Goal: Transaction & Acquisition: Subscribe to service/newsletter

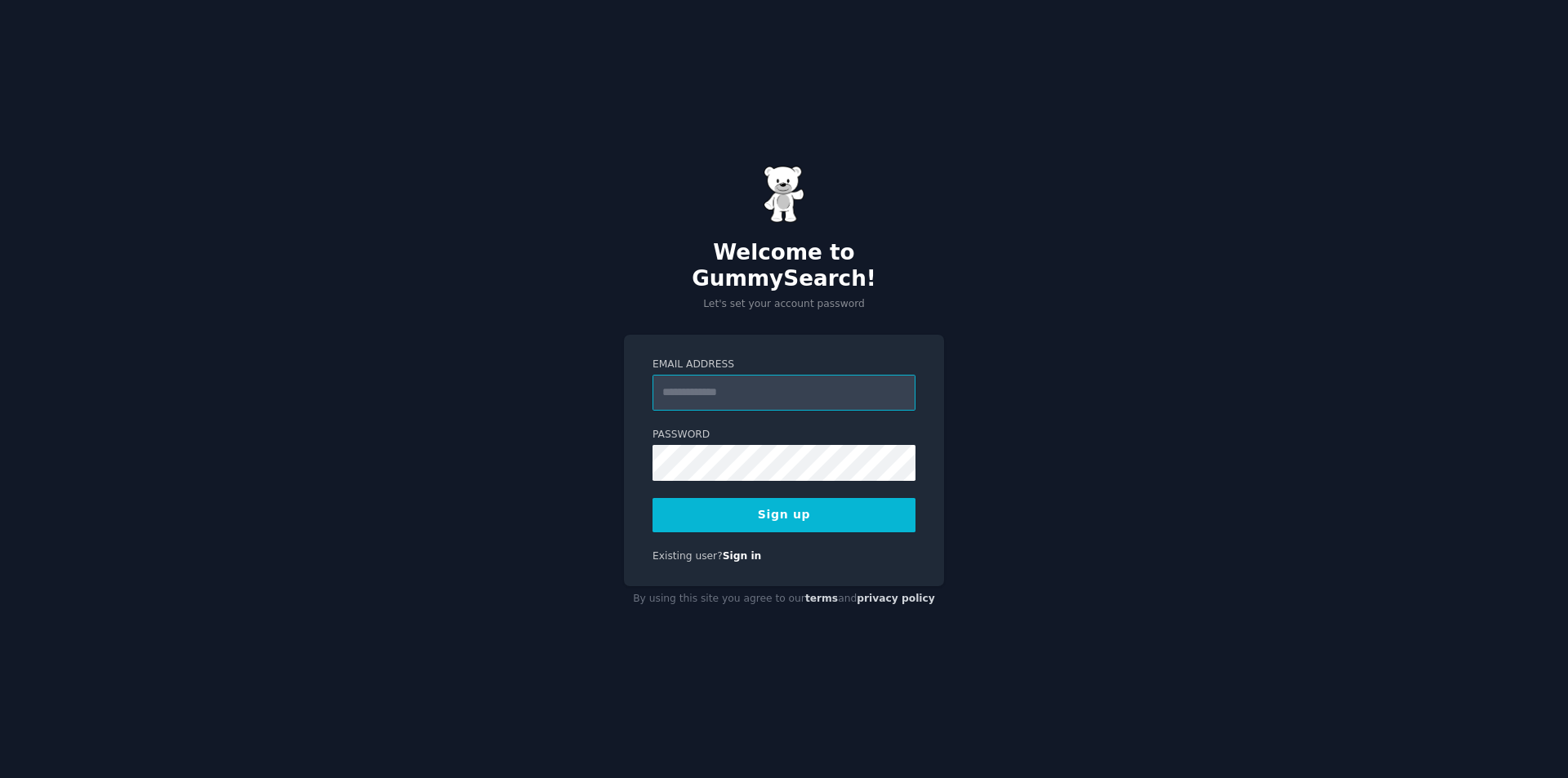
click at [828, 376] on input "Email Address" at bounding box center [784, 393] width 263 height 36
type input "**********"
drag, startPoint x: 788, startPoint y: 418, endPoint x: 786, endPoint y: 427, distance: 9.2
click at [788, 428] on label "Password" at bounding box center [784, 436] width 263 height 14
click at [750, 533] on div "**********" at bounding box center [784, 461] width 320 height 253
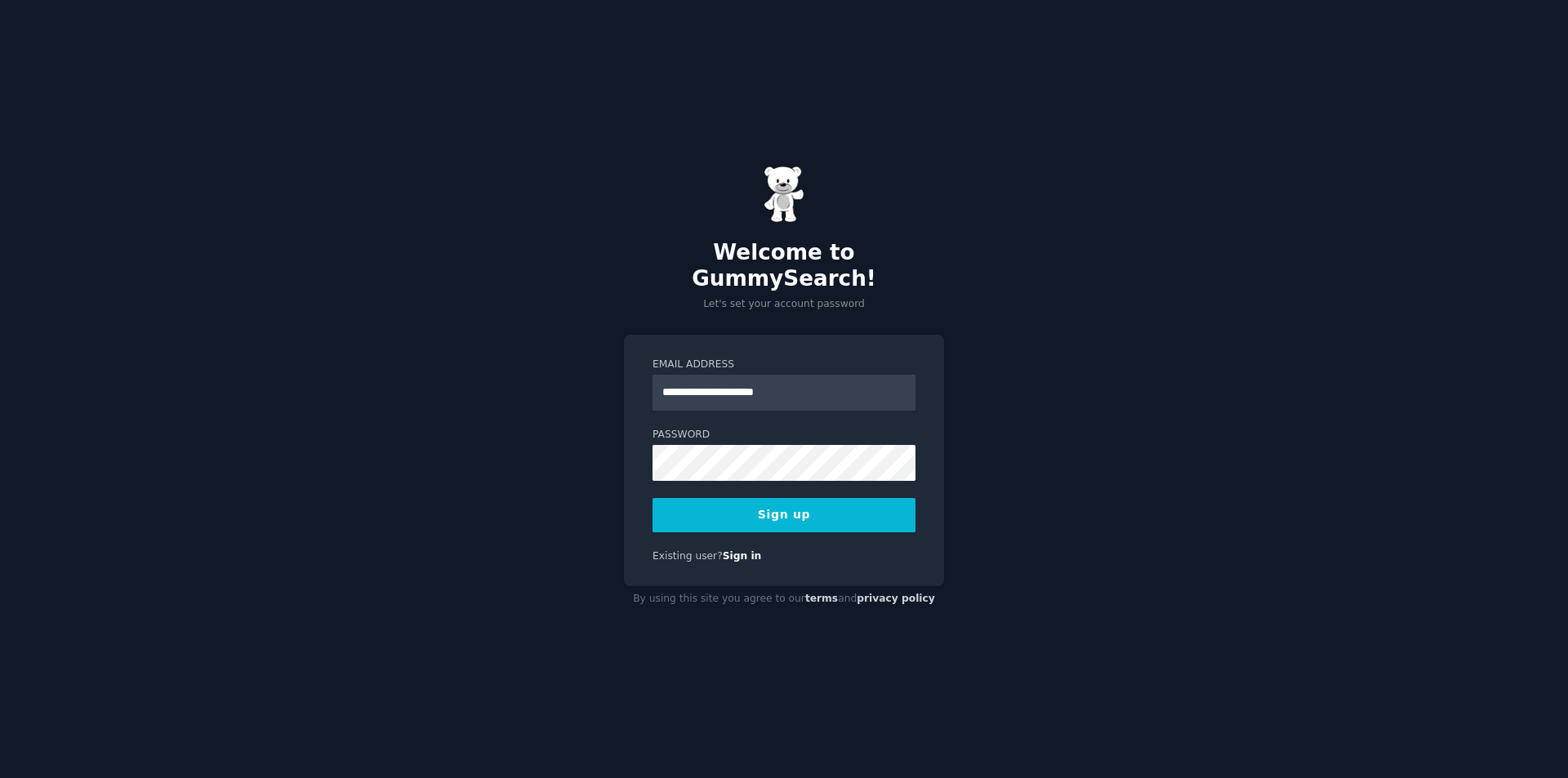
click at [778, 509] on button "Sign up" at bounding box center [784, 515] width 263 height 34
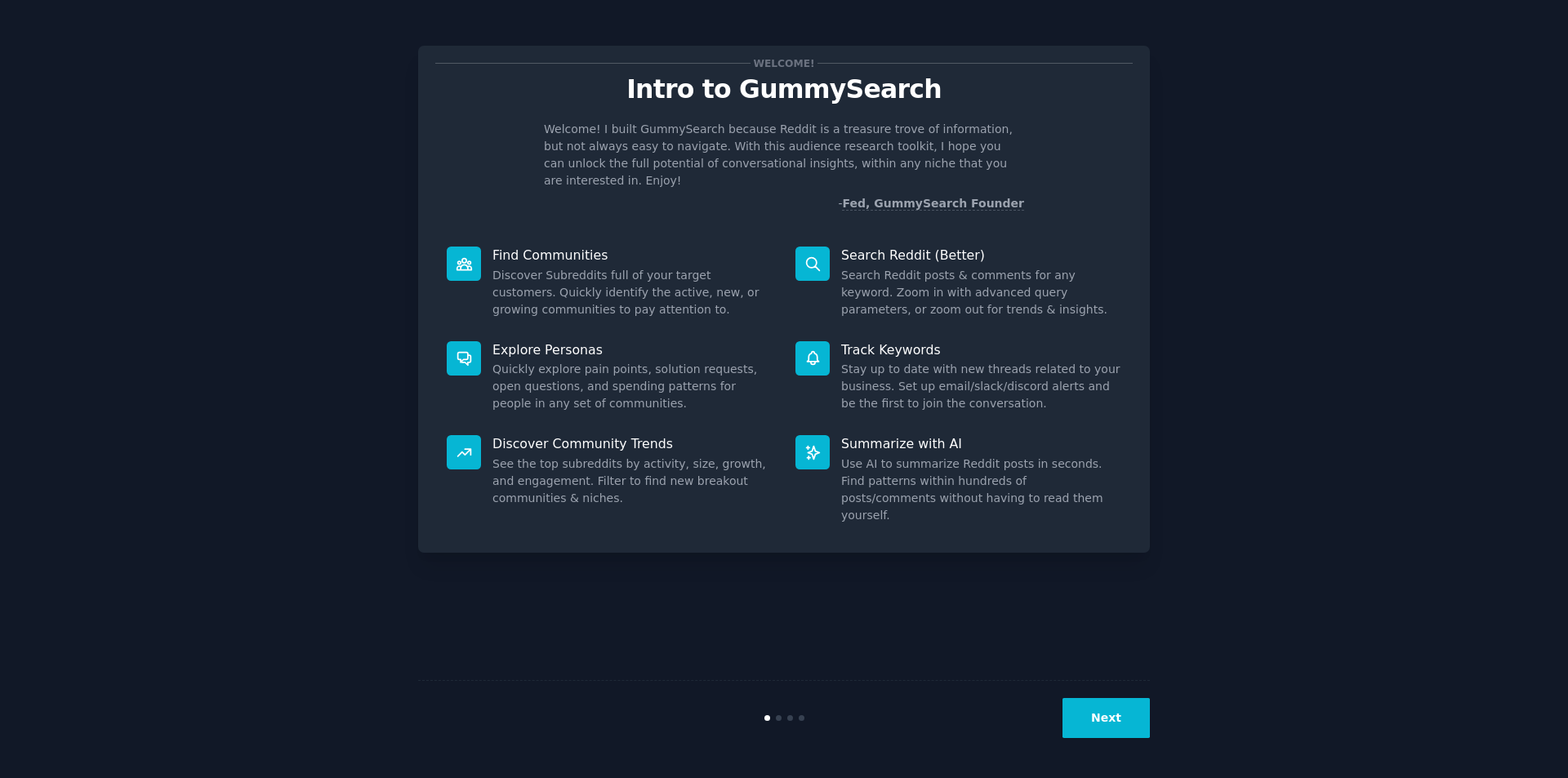
click at [1106, 735] on button "Next" at bounding box center [1106, 718] width 87 height 40
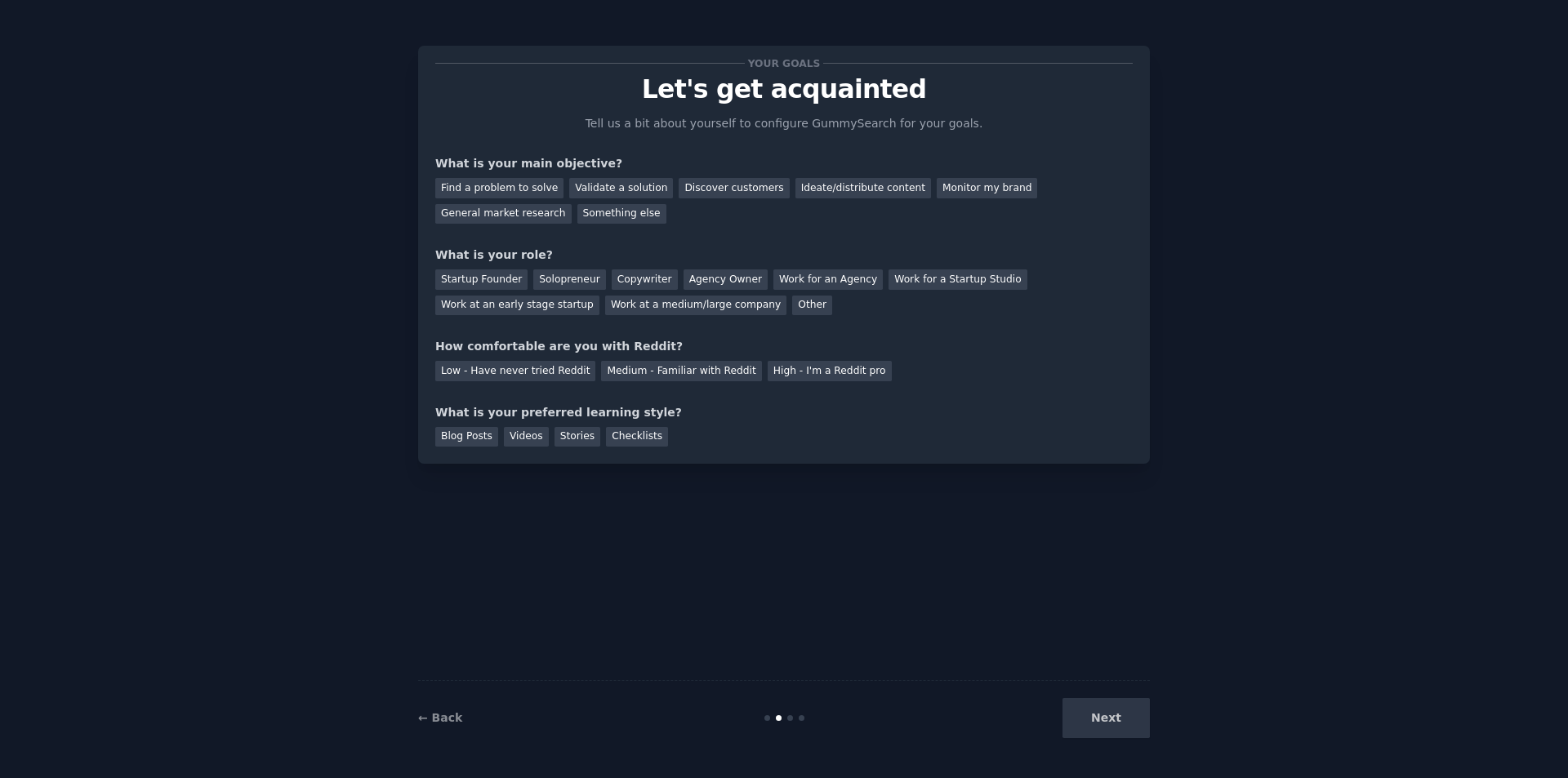
click at [682, 326] on div "Your goals Let's get acquainted Tell us a bit about yourself to configure Gummy…" at bounding box center [784, 255] width 697 height 384
click at [1109, 701] on div "Next" at bounding box center [1028, 718] width 245 height 40
click at [1116, 710] on div "Next" at bounding box center [1028, 718] width 245 height 40
click at [1118, 711] on div "Next" at bounding box center [1028, 718] width 245 height 40
click at [1110, 726] on div "Next" at bounding box center [1028, 718] width 245 height 40
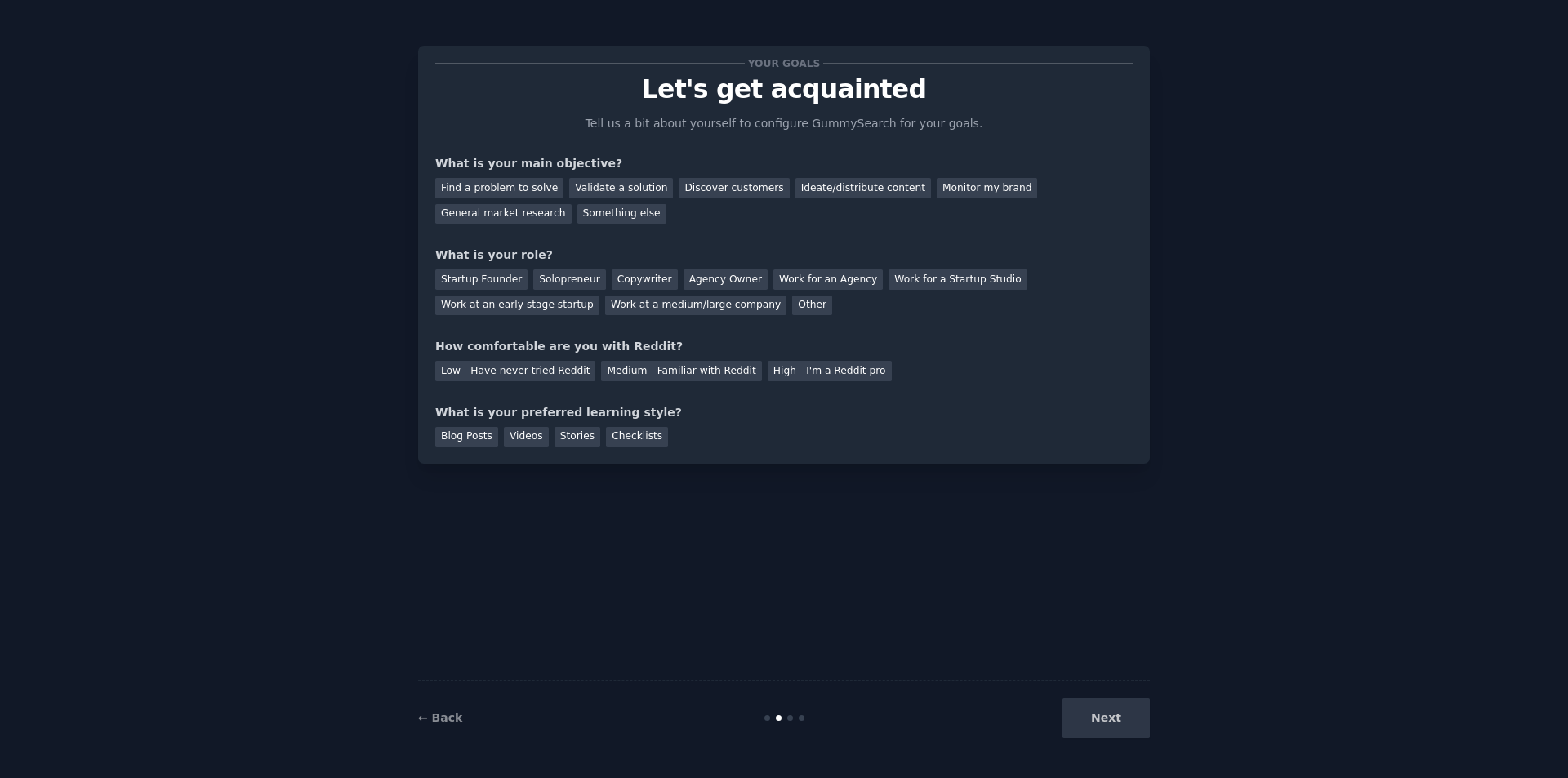
drag, startPoint x: 1056, startPoint y: 762, endPoint x: 1089, endPoint y: 728, distance: 47.4
click at [1056, 760] on div "Your goals Let's get acquainted Tell us a bit about yourself to configure Gummy…" at bounding box center [784, 389] width 1568 height 778
drag, startPoint x: 1089, startPoint y: 728, endPoint x: 1082, endPoint y: 752, distance: 25.0
click at [1090, 727] on div "Next" at bounding box center [1028, 718] width 245 height 40
click at [461, 431] on div "Blog Posts" at bounding box center [467, 437] width 63 height 21
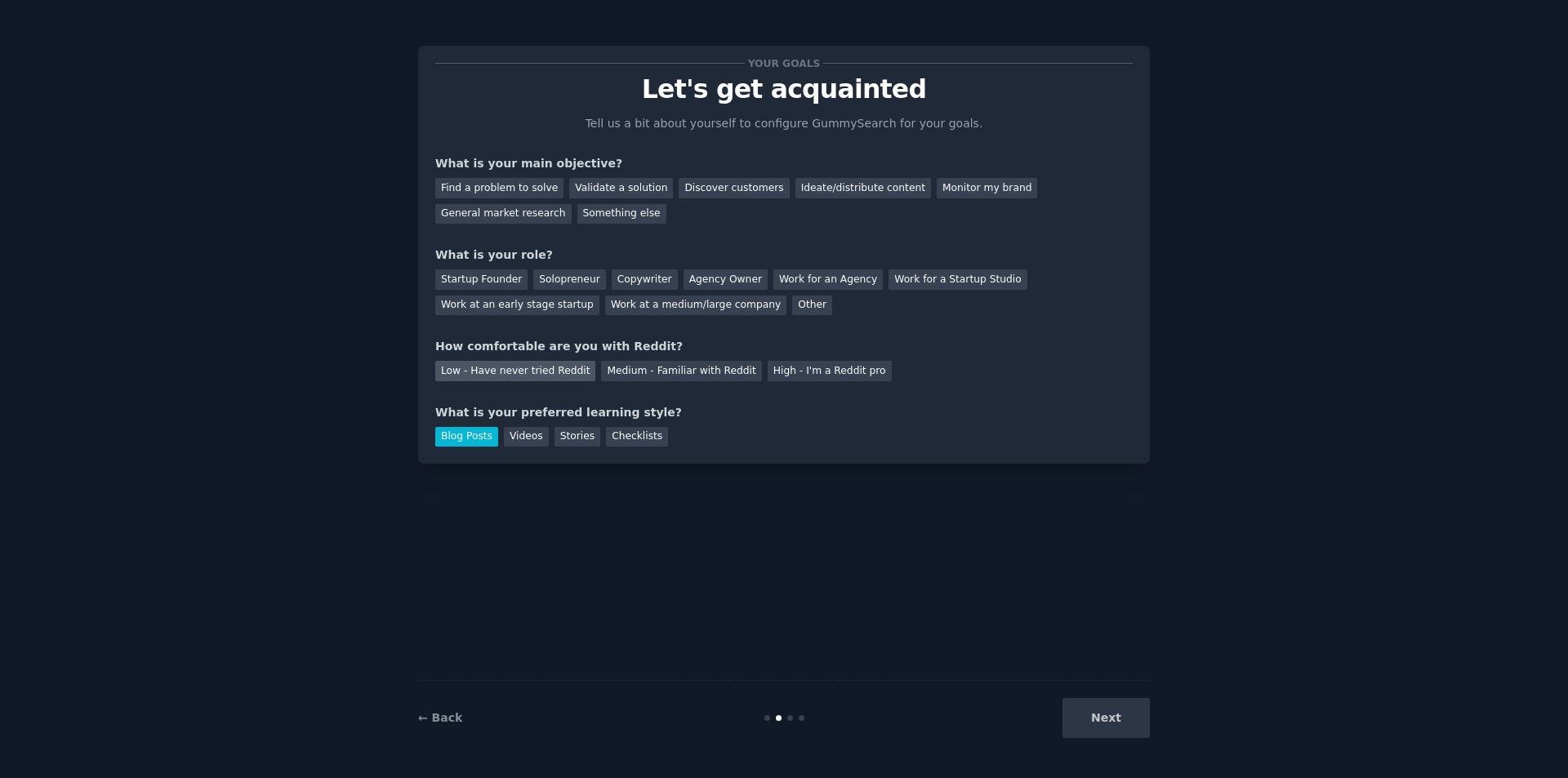
click at [503, 370] on div "Low - Have never tried Reddit" at bounding box center [515, 371] width 160 height 21
click at [493, 278] on div "Startup Founder" at bounding box center [482, 280] width 92 height 21
click at [496, 188] on div "Find a problem to solve" at bounding box center [500, 188] width 129 height 21
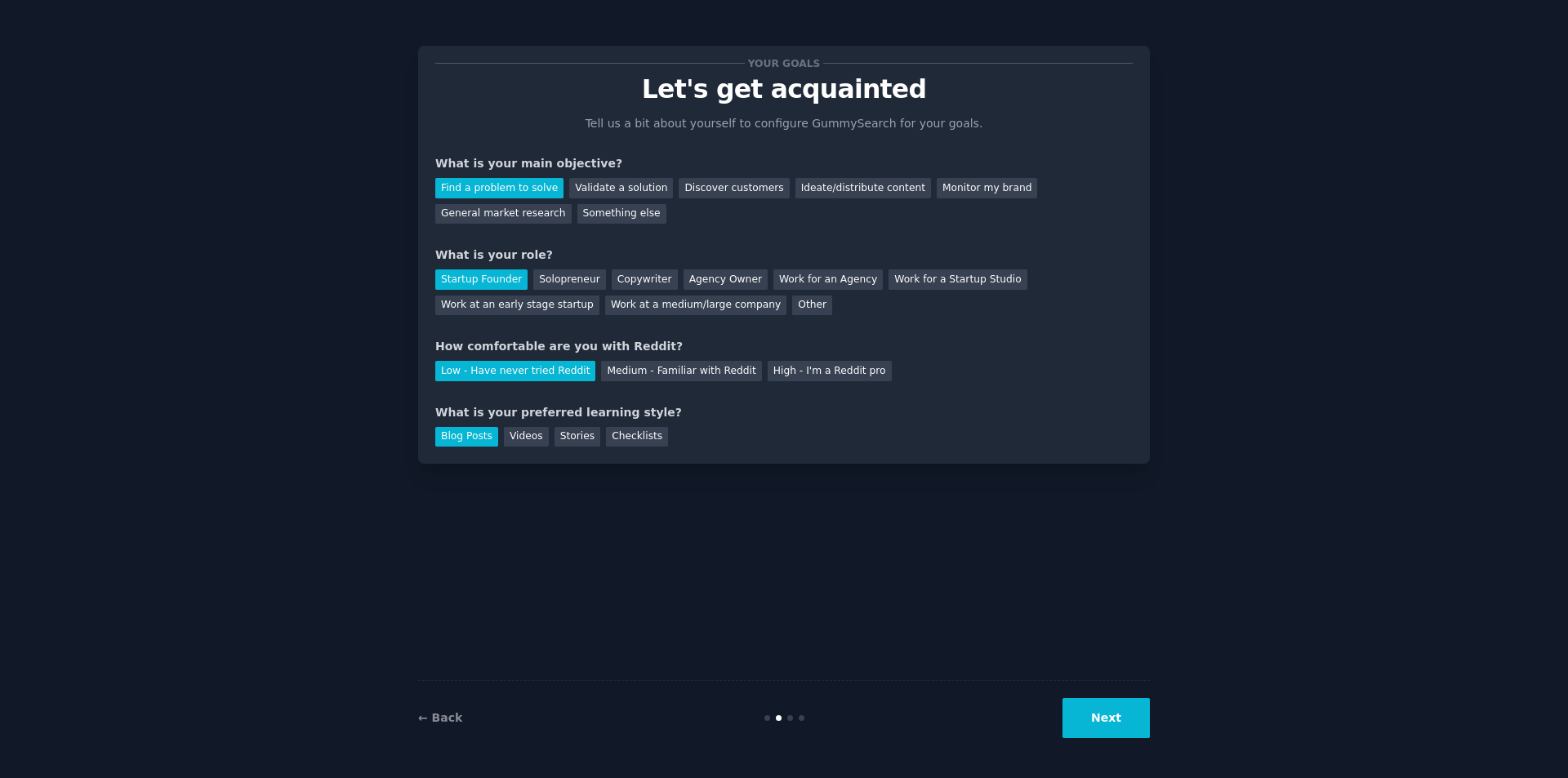
click at [1111, 705] on button "Next" at bounding box center [1106, 718] width 87 height 40
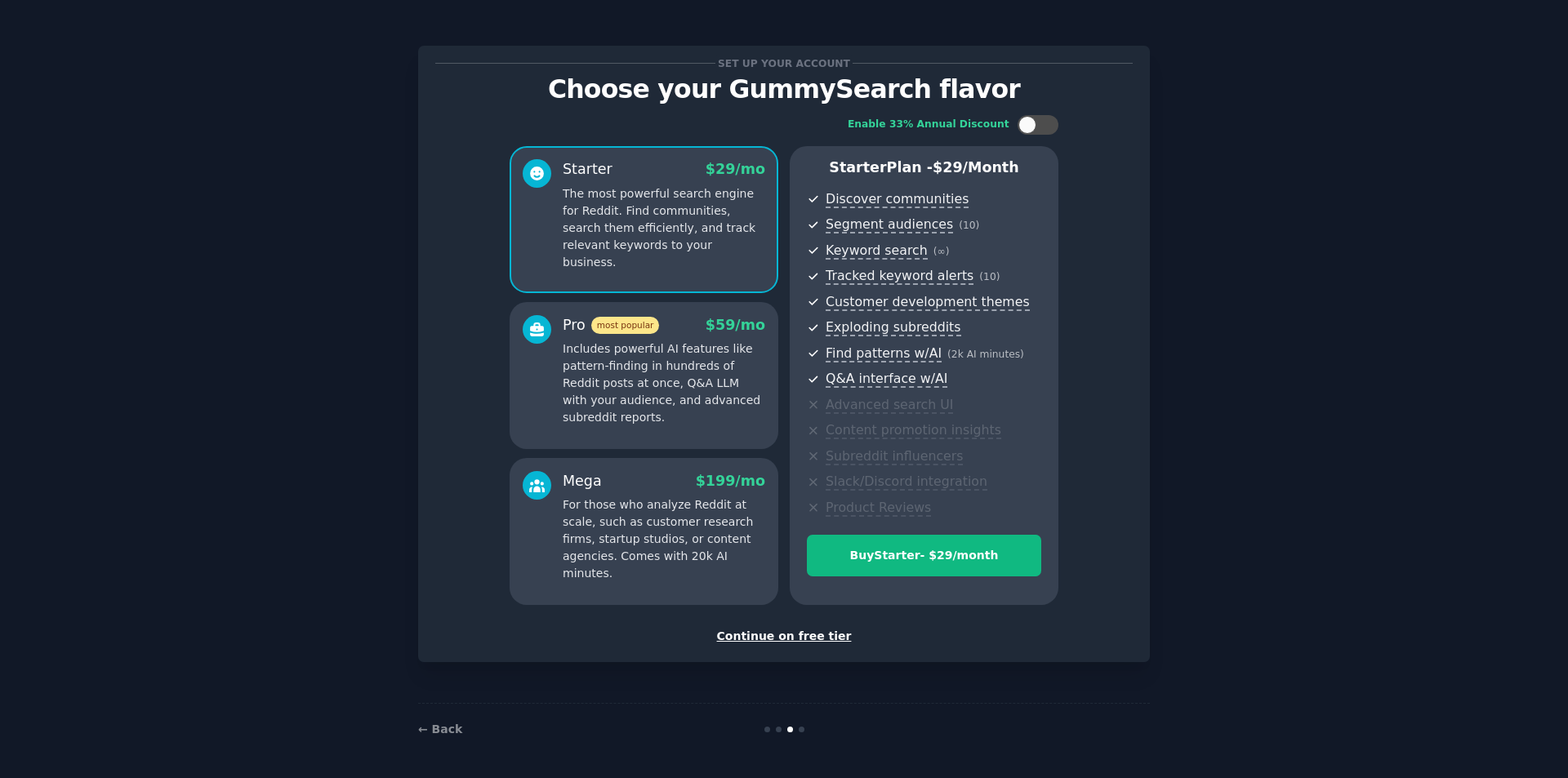
click at [809, 639] on div "Continue on free tier" at bounding box center [784, 636] width 697 height 17
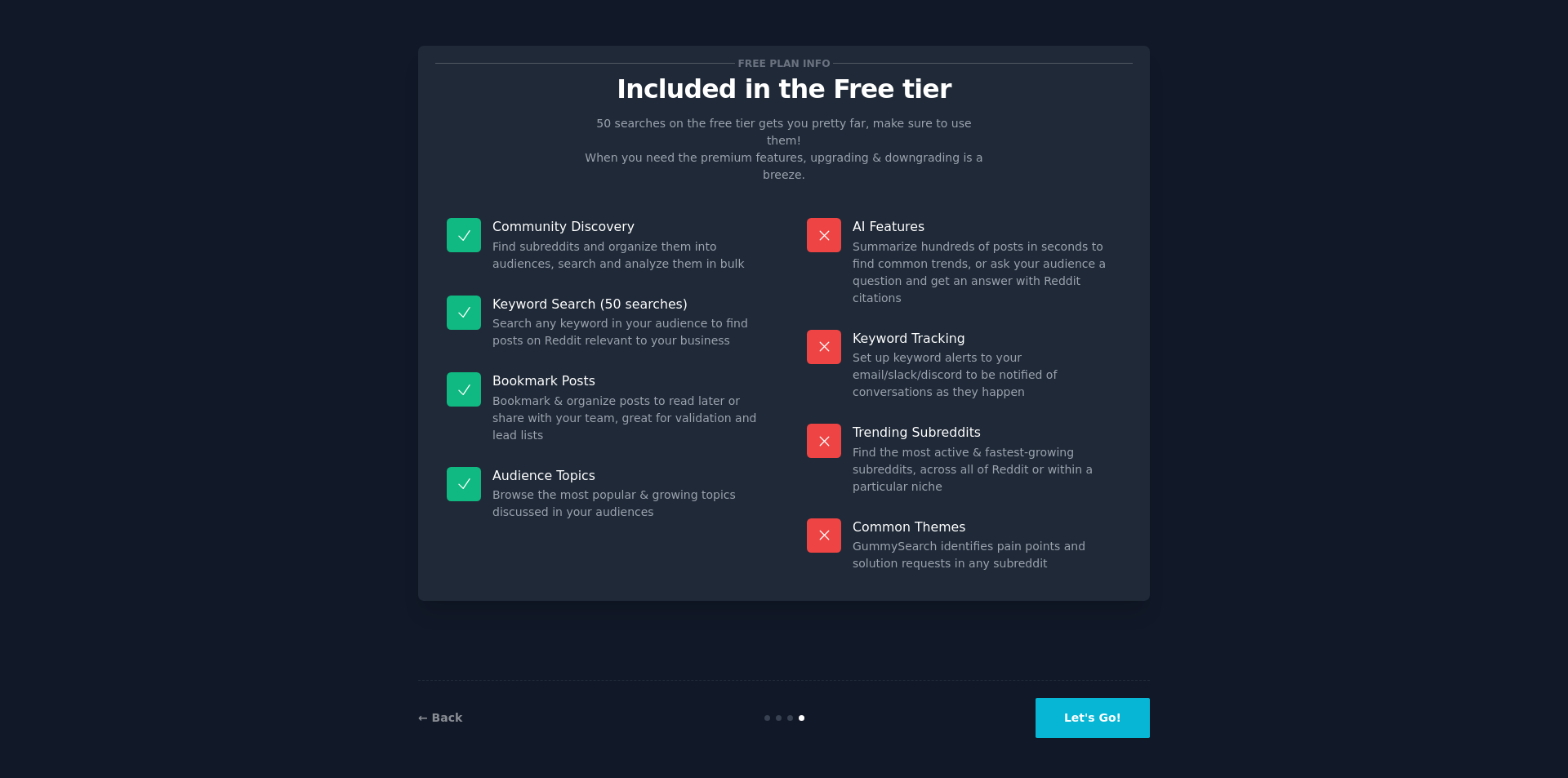
click at [1091, 720] on button "Let's Go!" at bounding box center [1092, 718] width 114 height 40
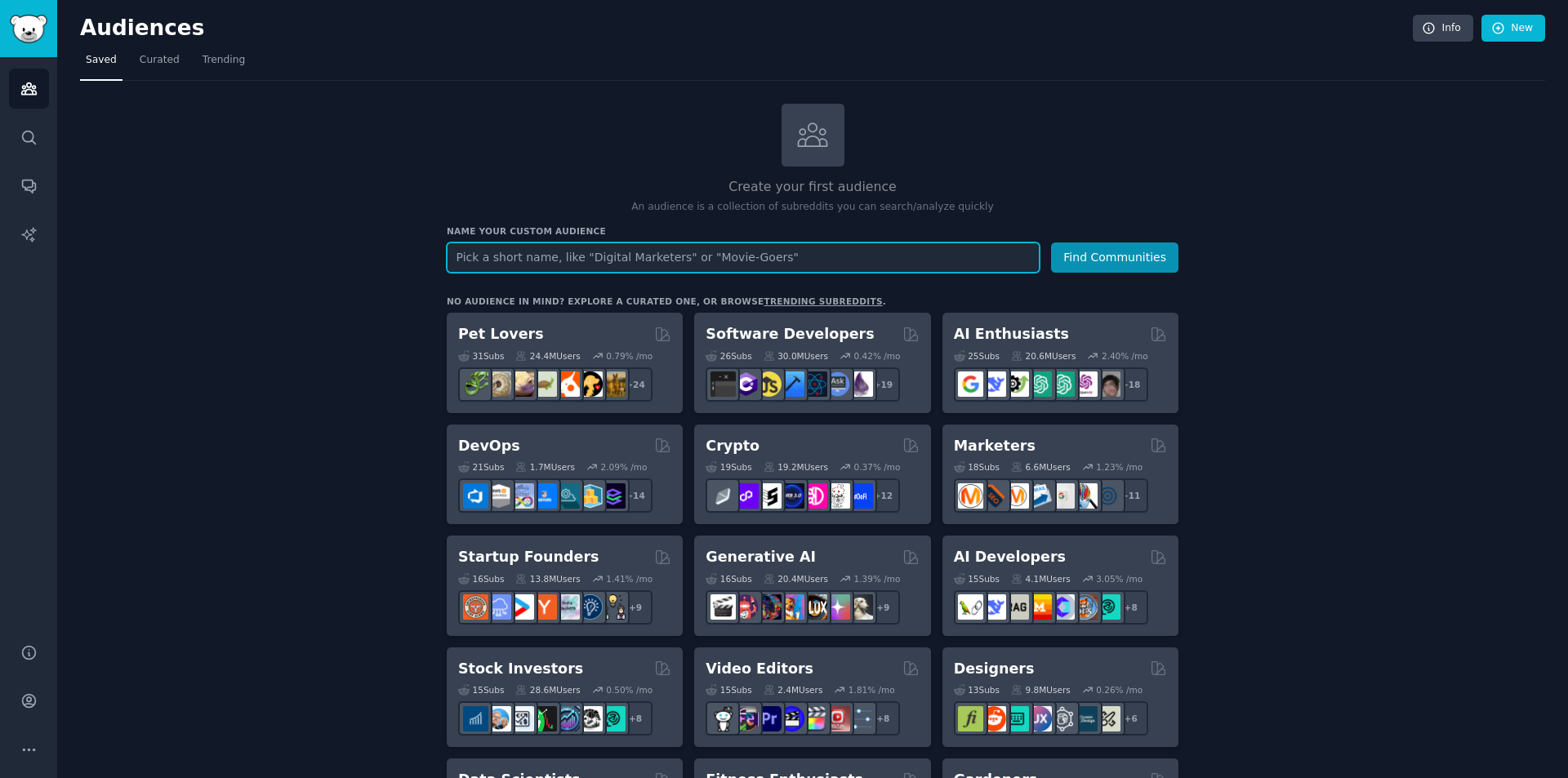
click at [851, 253] on input "text" at bounding box center [743, 257] width 593 height 30
click at [794, 296] on link "trending subreddits" at bounding box center [822, 301] width 119 height 10
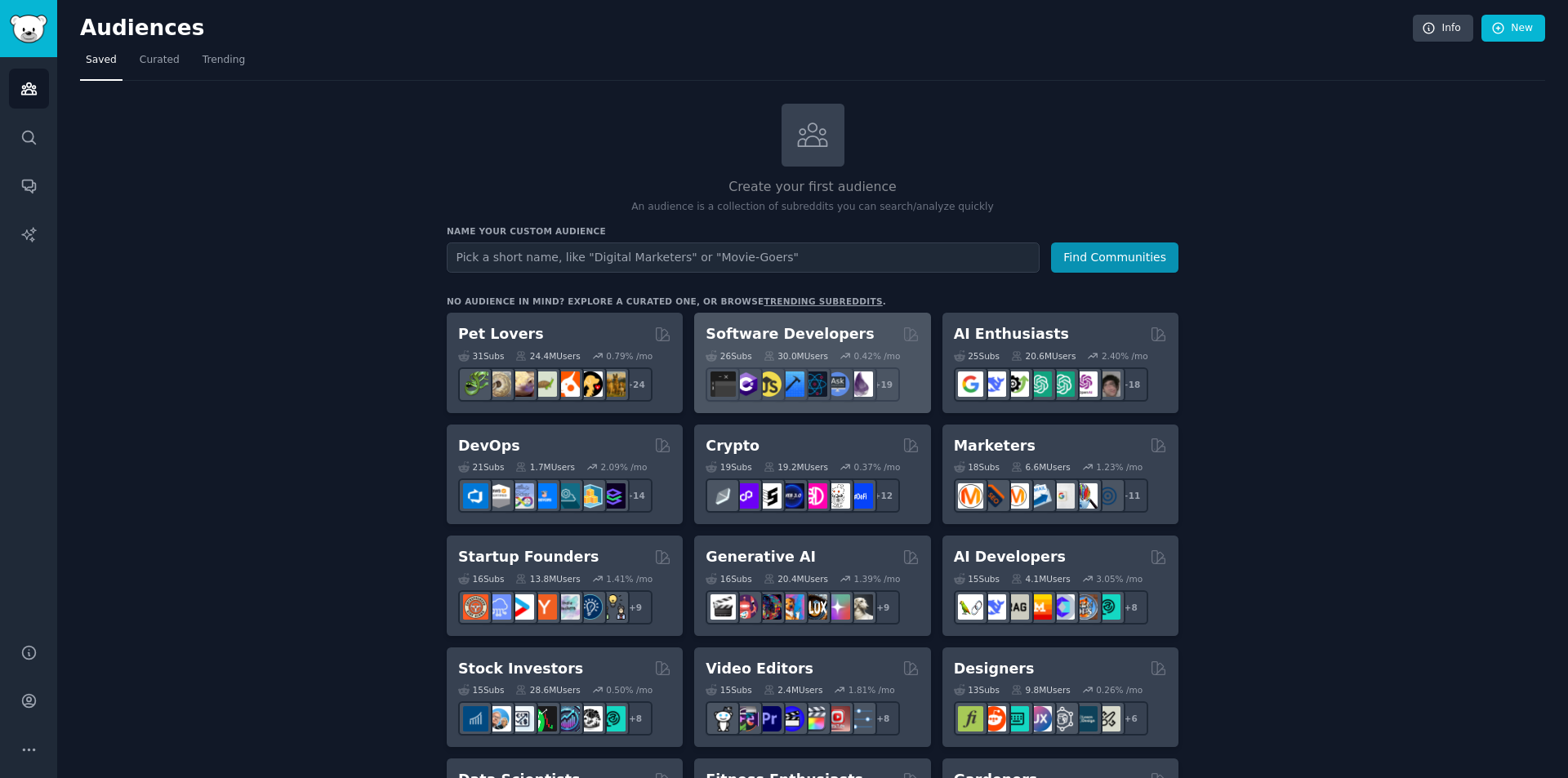
click at [758, 325] on h2 "Software Developers" at bounding box center [790, 334] width 168 height 21
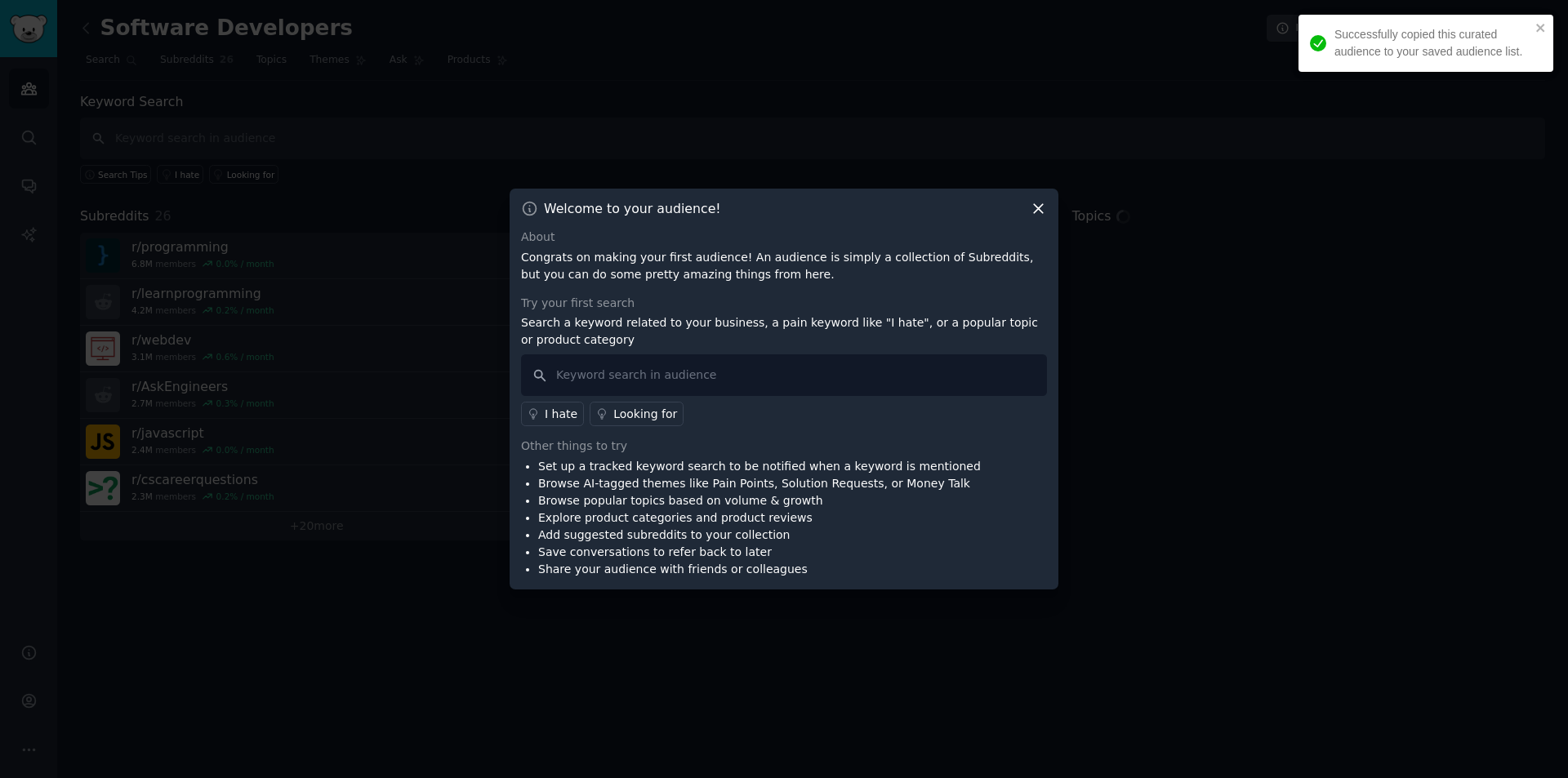
click at [1043, 213] on icon at bounding box center [1039, 209] width 9 height 9
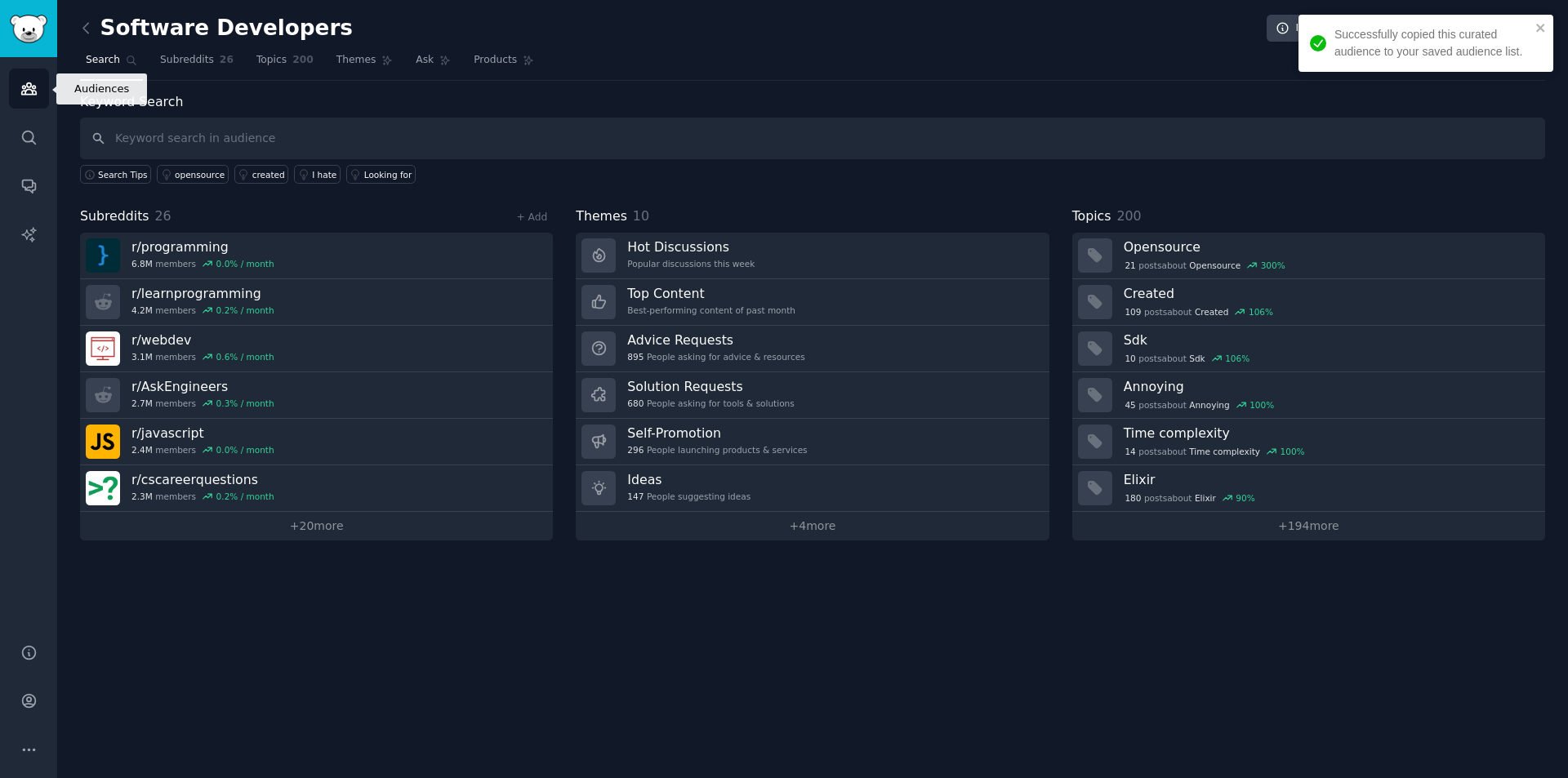
click at [34, 99] on link "Audiences" at bounding box center [29, 89] width 40 height 40
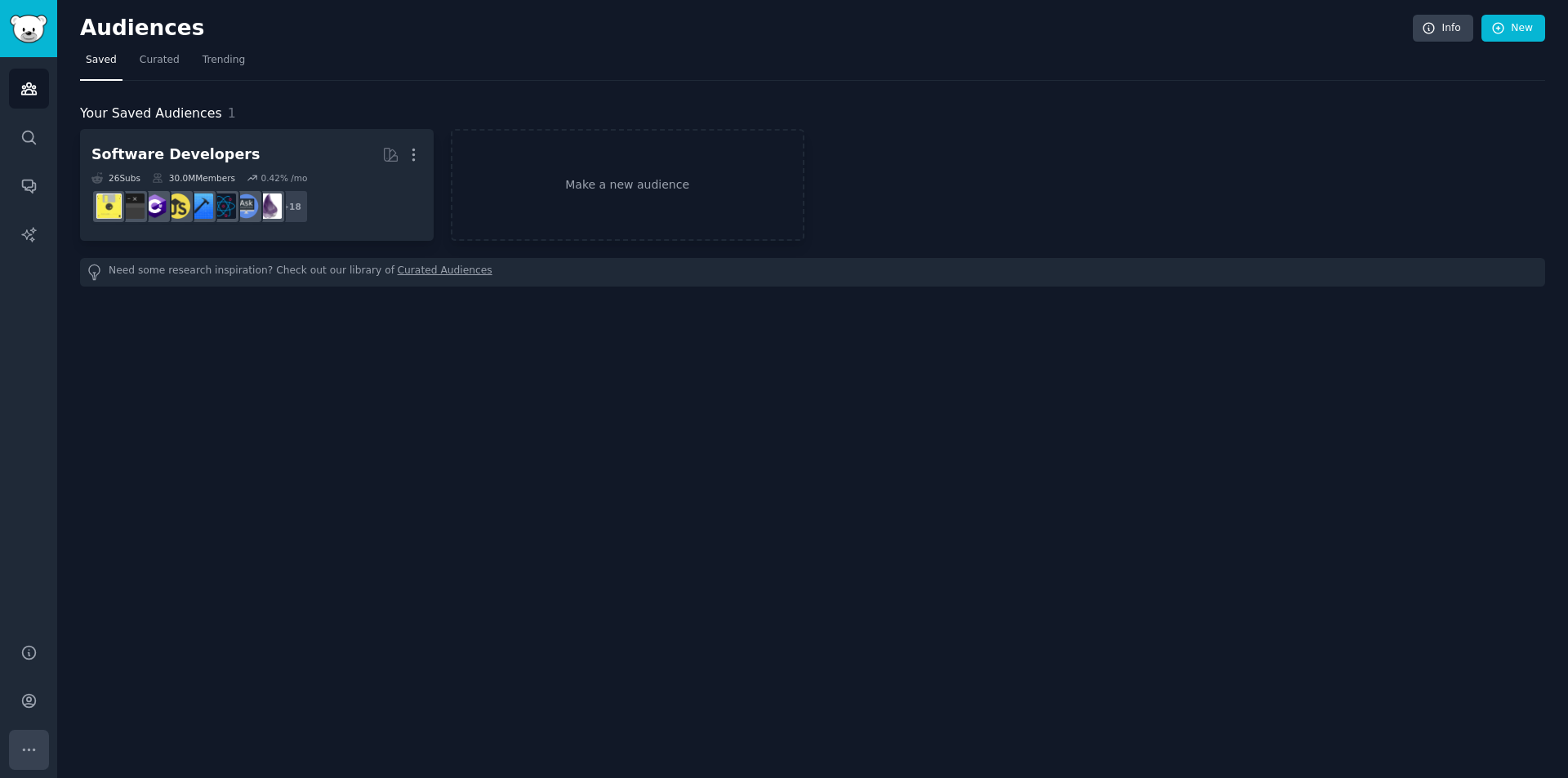
click at [25, 749] on icon "Sidebar" at bounding box center [29, 750] width 17 height 17
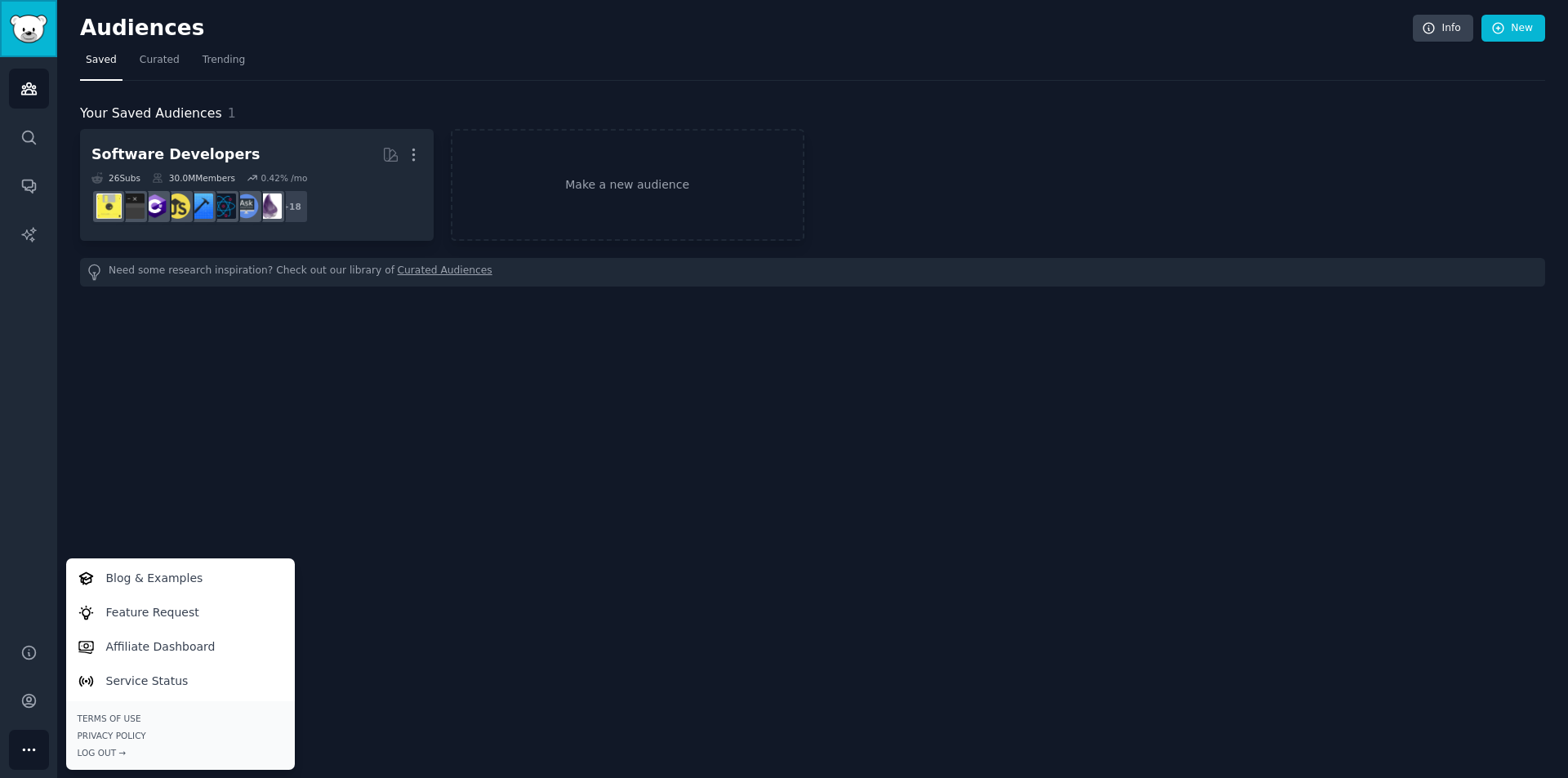
click at [44, 18] on img "Sidebar" at bounding box center [28, 29] width 37 height 29
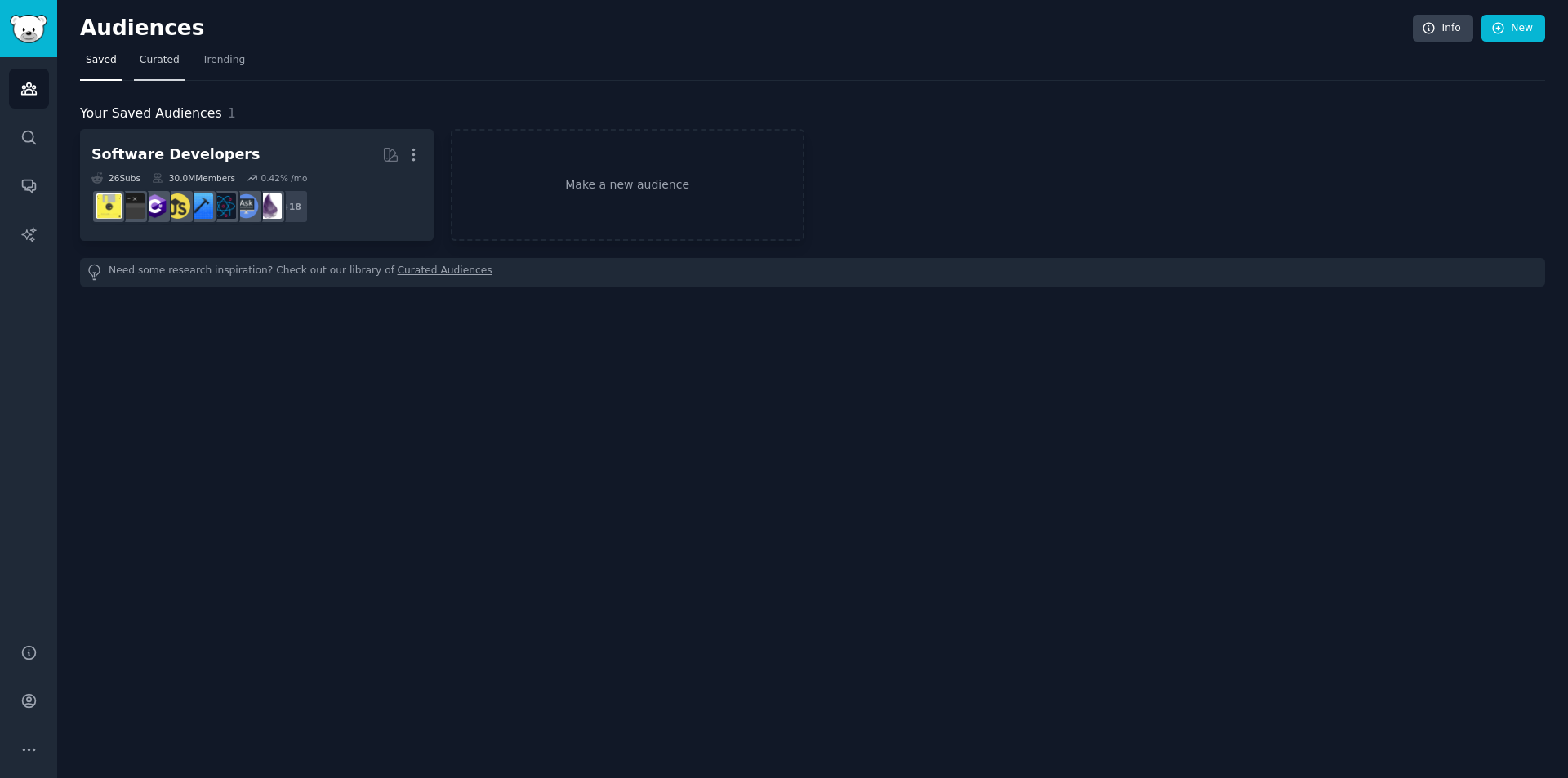
click at [162, 61] on span "Curated" at bounding box center [159, 61] width 40 height 14
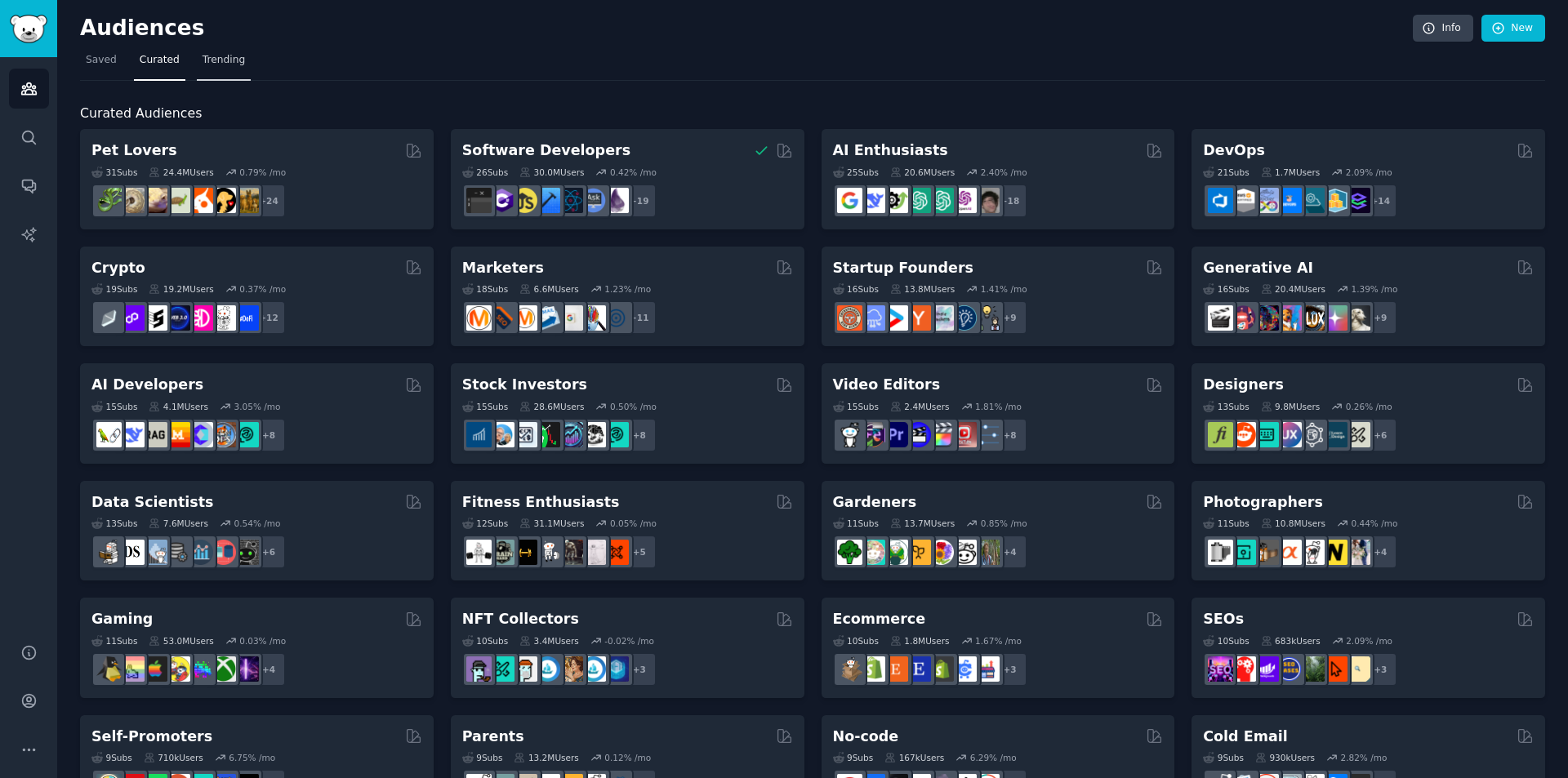
click at [213, 68] on link "Trending" at bounding box center [224, 63] width 54 height 34
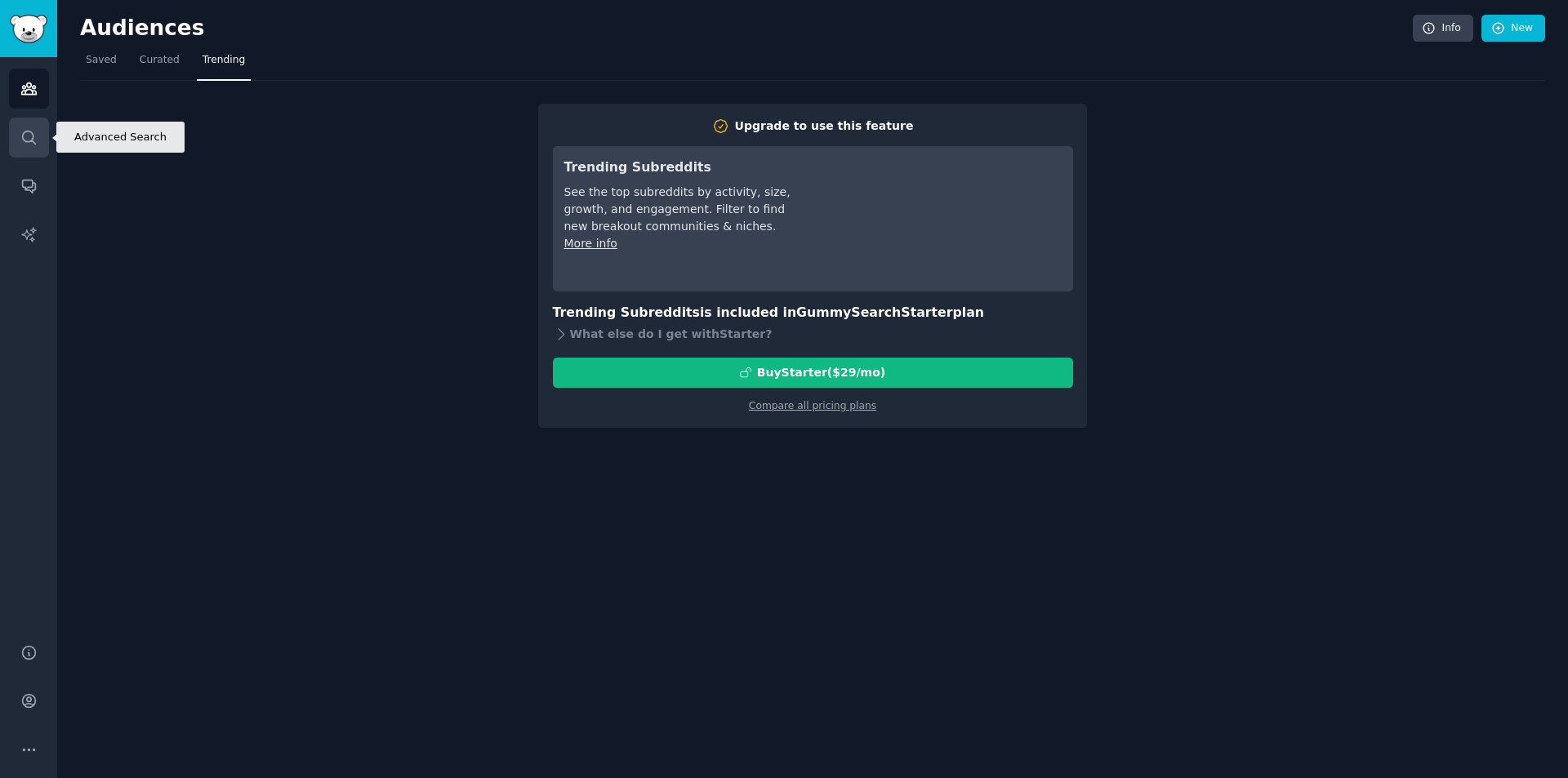
click at [22, 131] on icon "Sidebar" at bounding box center [29, 137] width 17 height 17
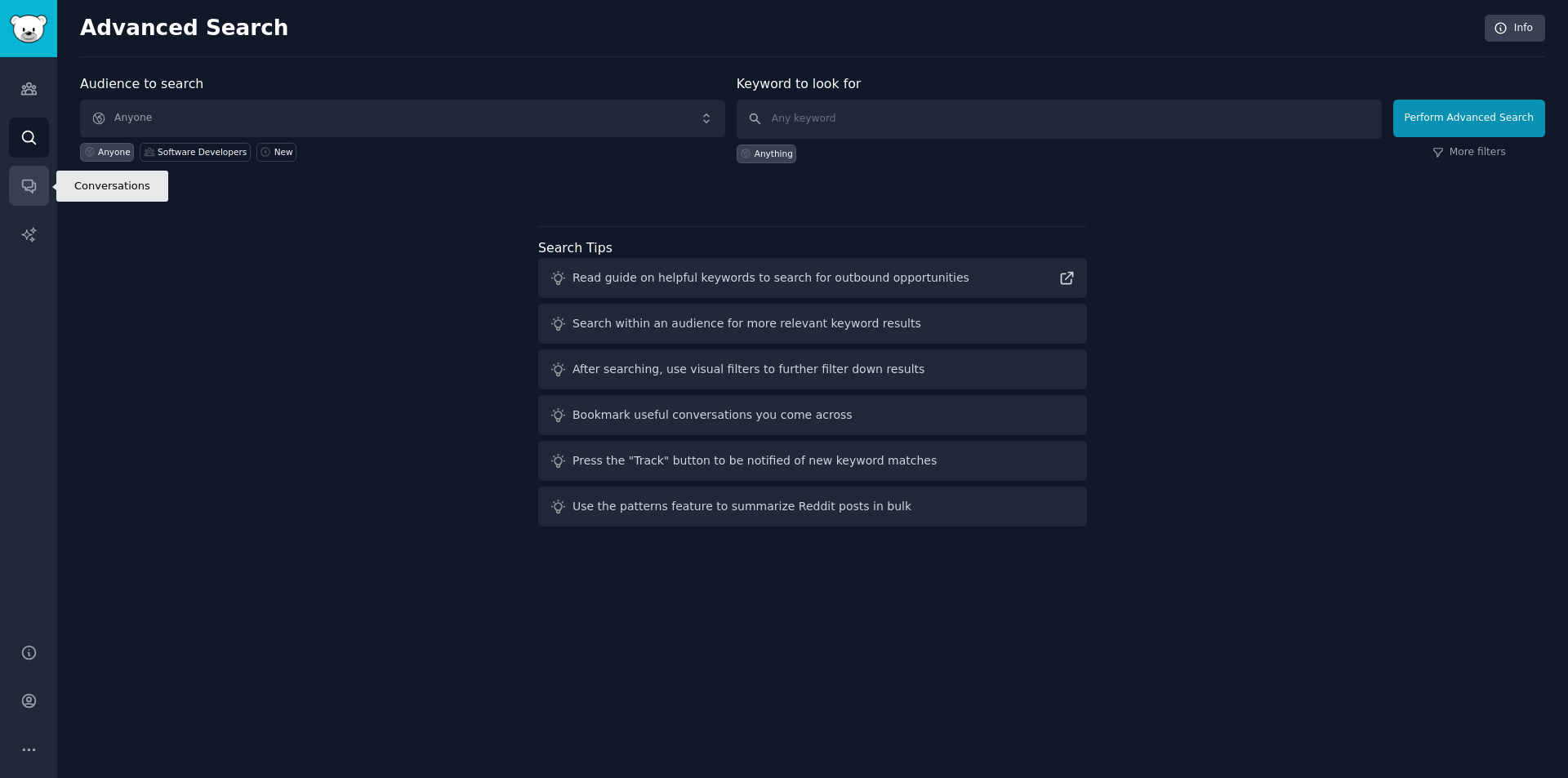
click at [39, 187] on link "Conversations" at bounding box center [29, 186] width 40 height 40
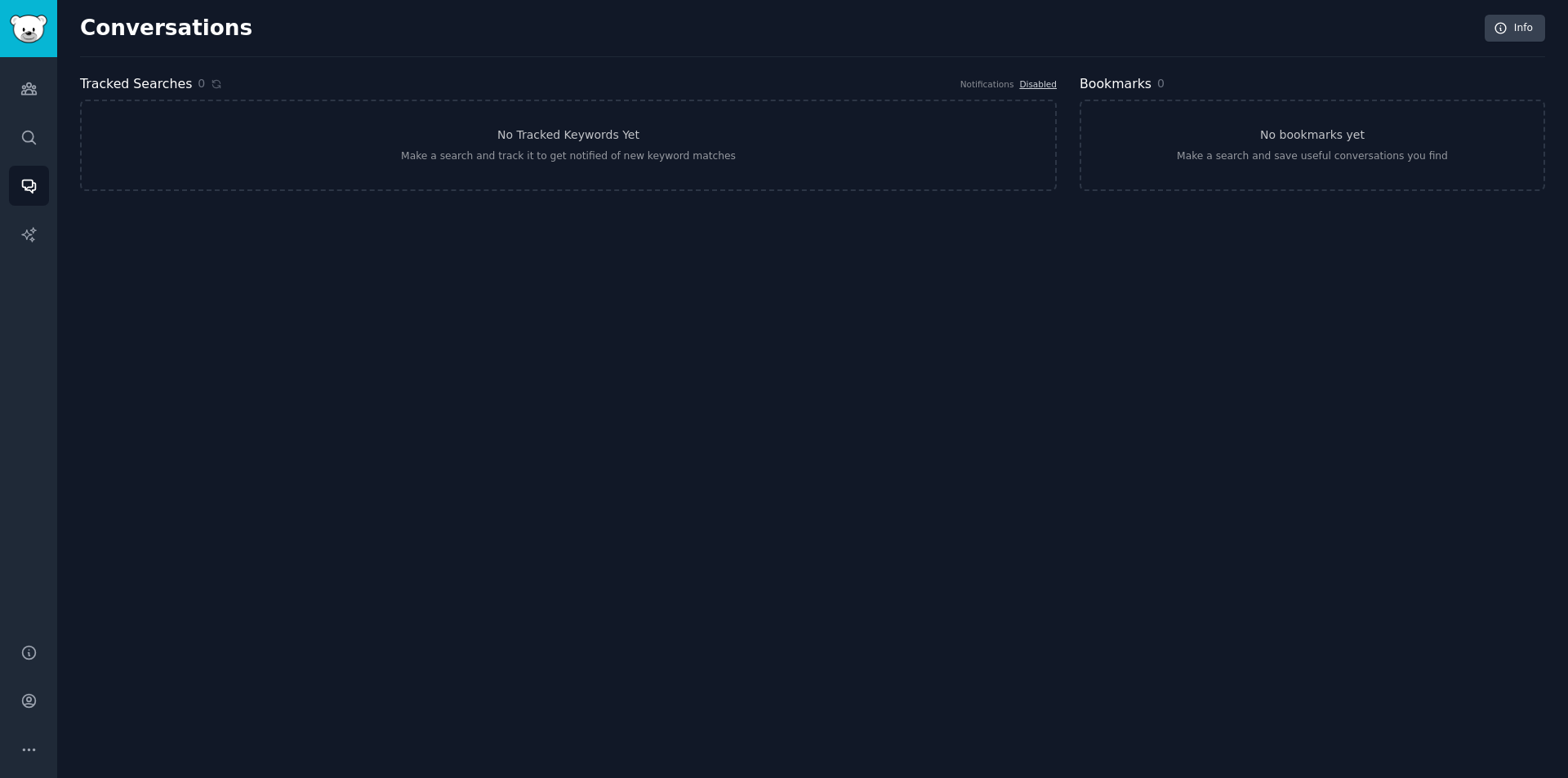
click at [52, 239] on div "Audiences Search Conversations AI Reports" at bounding box center [28, 341] width 57 height 567
click at [23, 63] on div "Audiences Search Conversations AI Reports" at bounding box center [28, 341] width 57 height 567
click at [22, 84] on icon "Sidebar" at bounding box center [29, 88] width 17 height 17
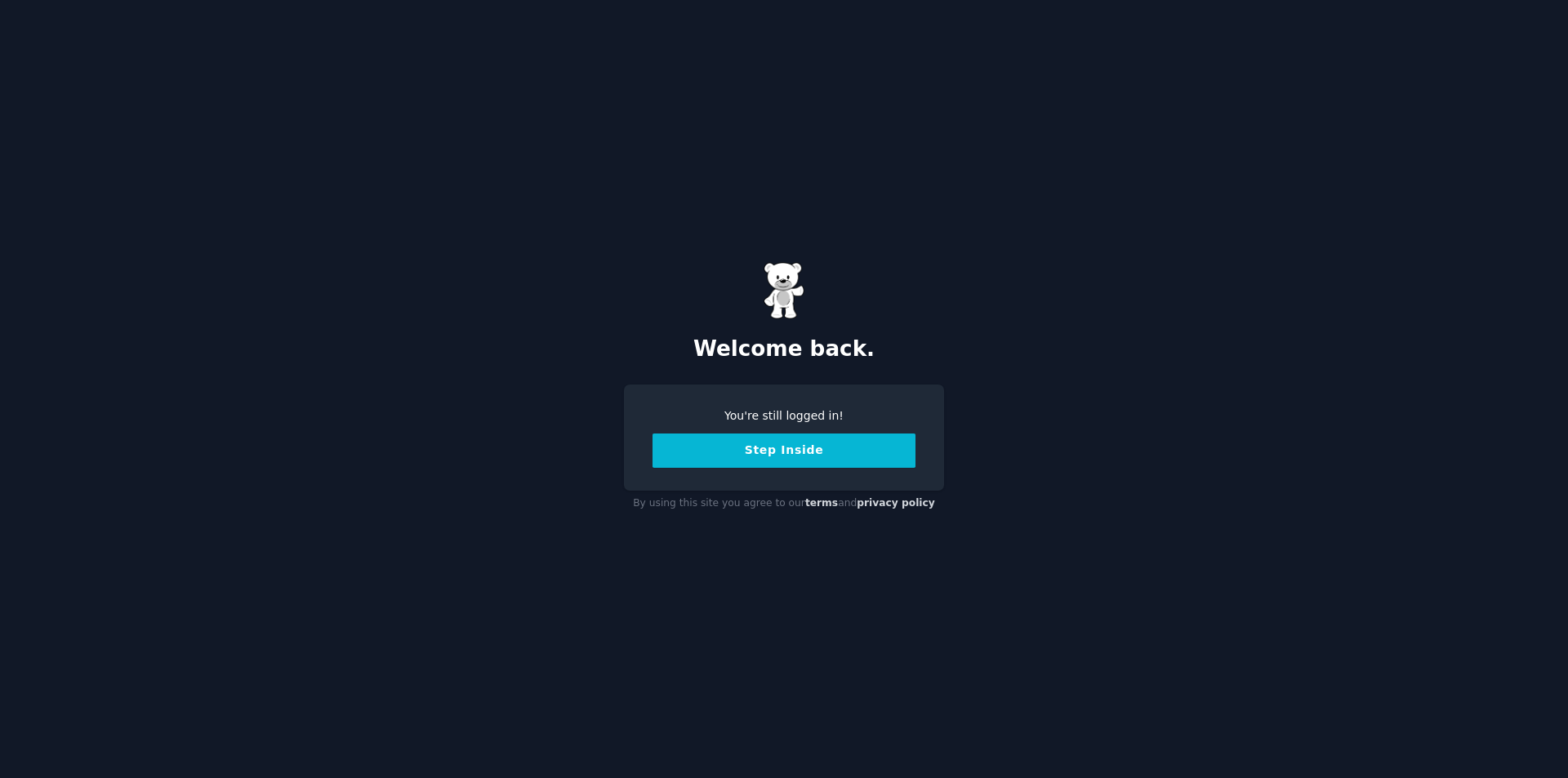
click at [793, 463] on button "Step Inside" at bounding box center [784, 451] width 263 height 34
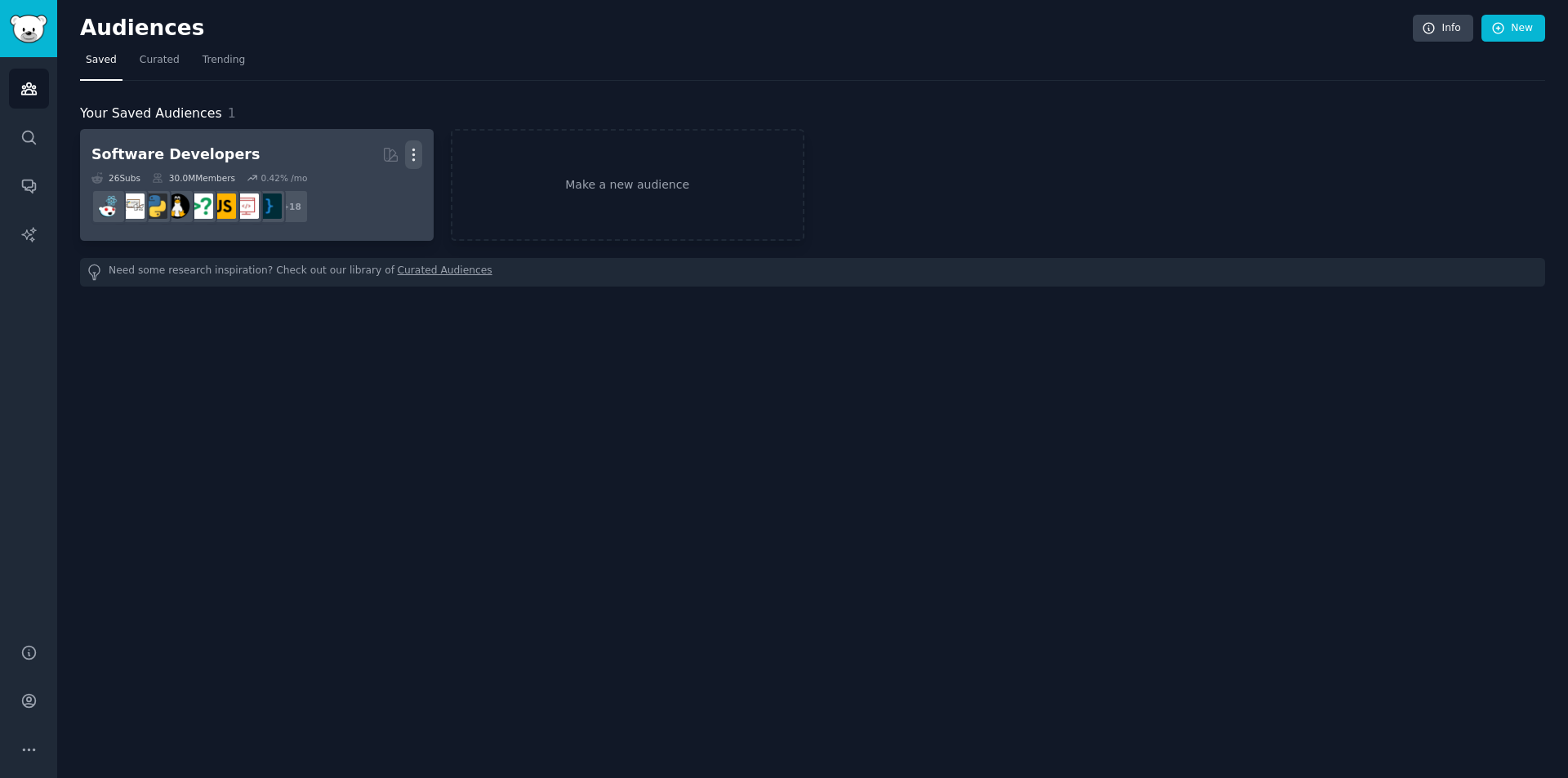
click at [412, 149] on icon "button" at bounding box center [413, 154] width 17 height 17
click at [382, 194] on p "Delete" at bounding box center [369, 188] width 37 height 17
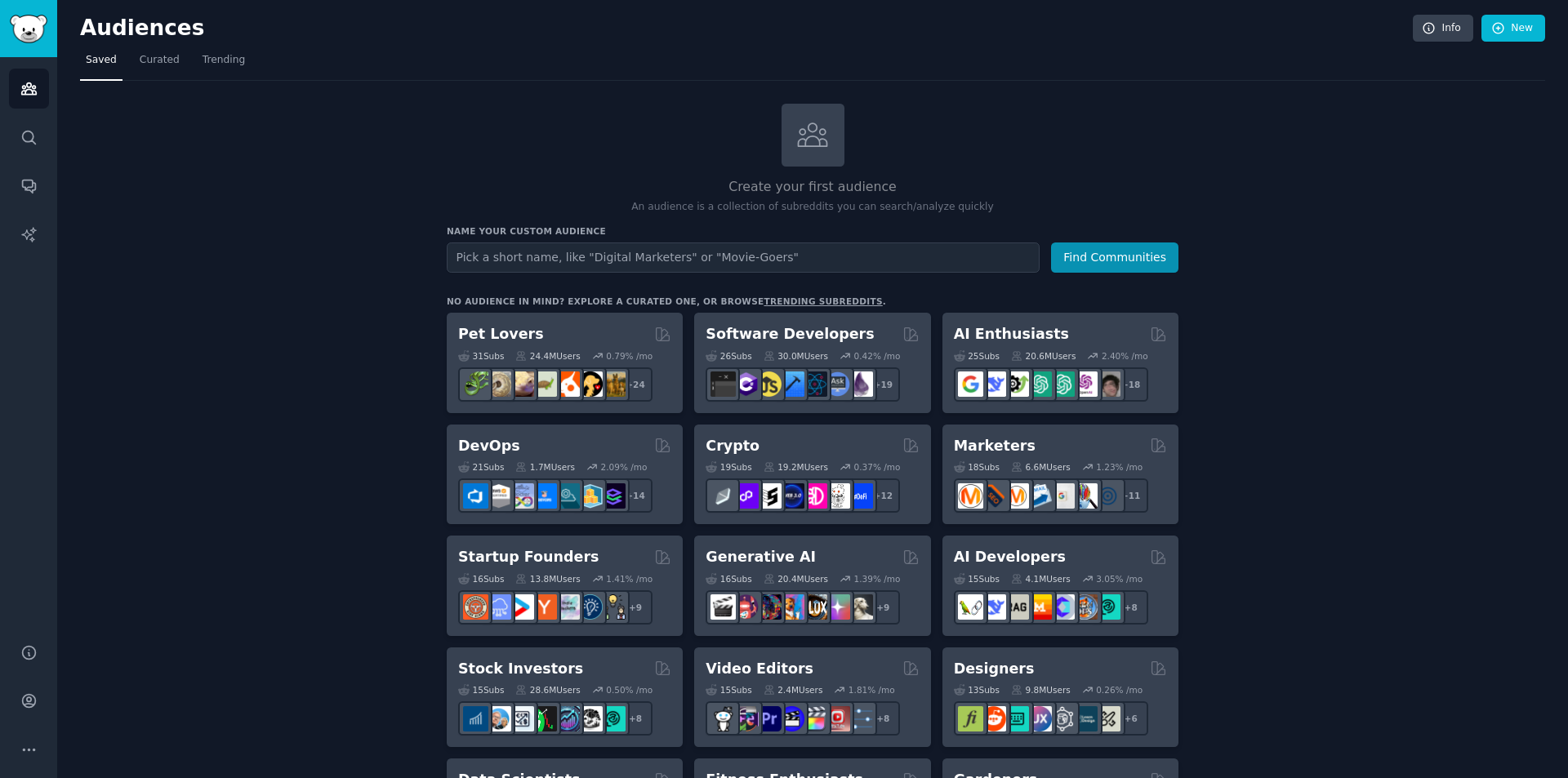
click at [803, 235] on h3 "Name your custom audience" at bounding box center [813, 231] width 732 height 12
click at [794, 245] on input "text" at bounding box center [743, 257] width 593 height 30
click at [1463, 29] on link "Info" at bounding box center [1443, 28] width 61 height 28
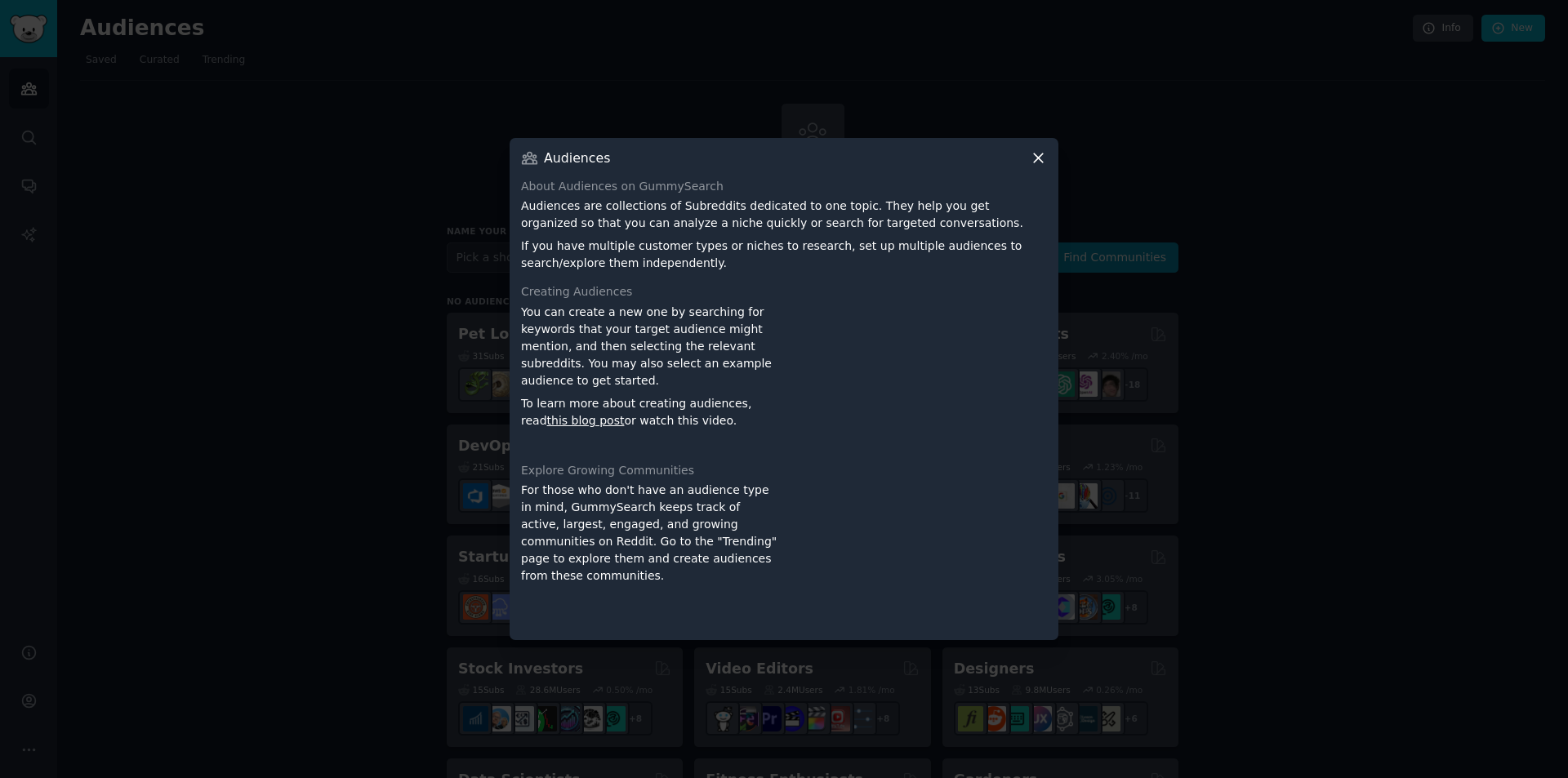
click at [1033, 162] on icon at bounding box center [1038, 158] width 17 height 17
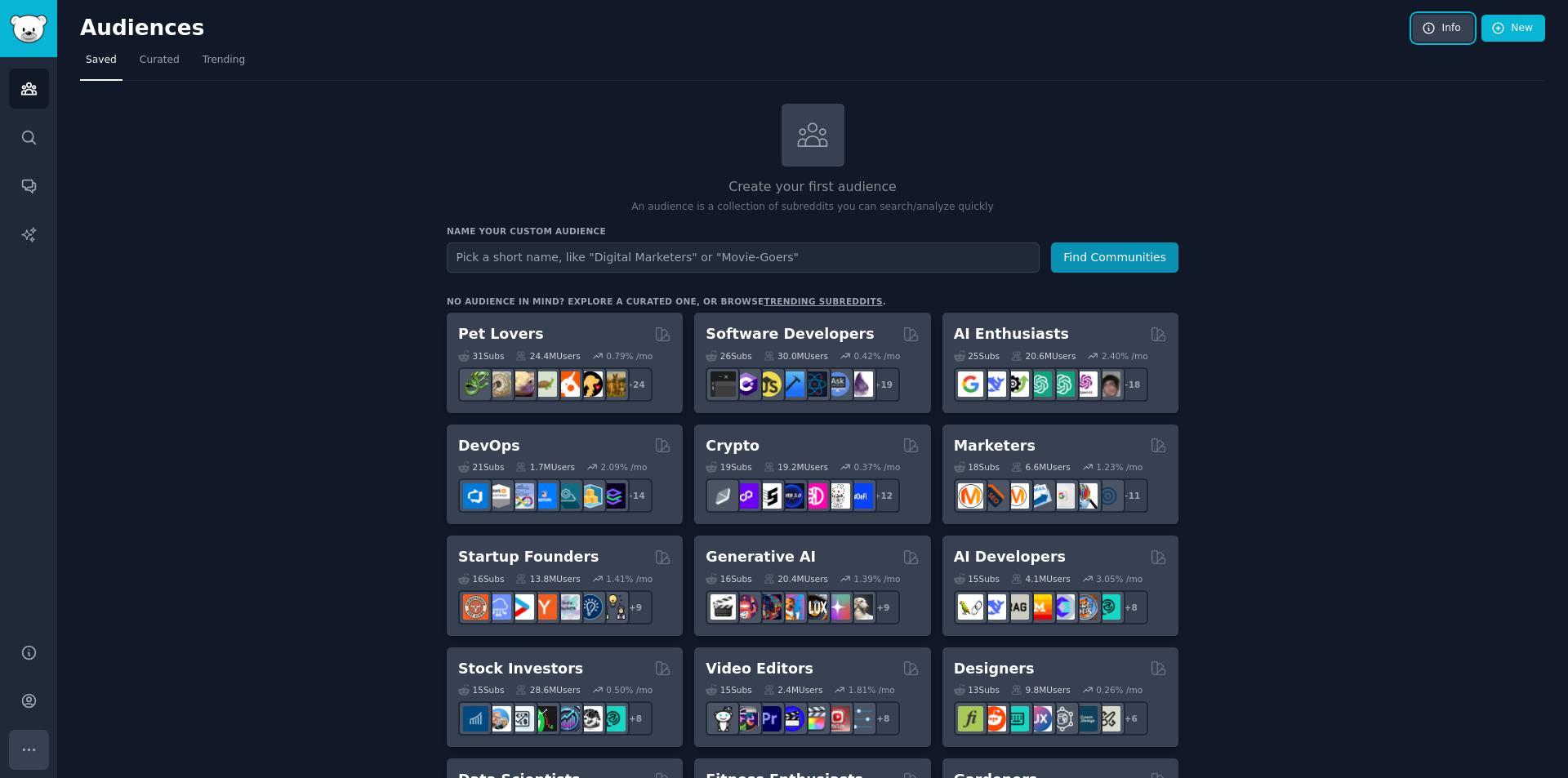
click at [23, 735] on button "More" at bounding box center [29, 750] width 40 height 40
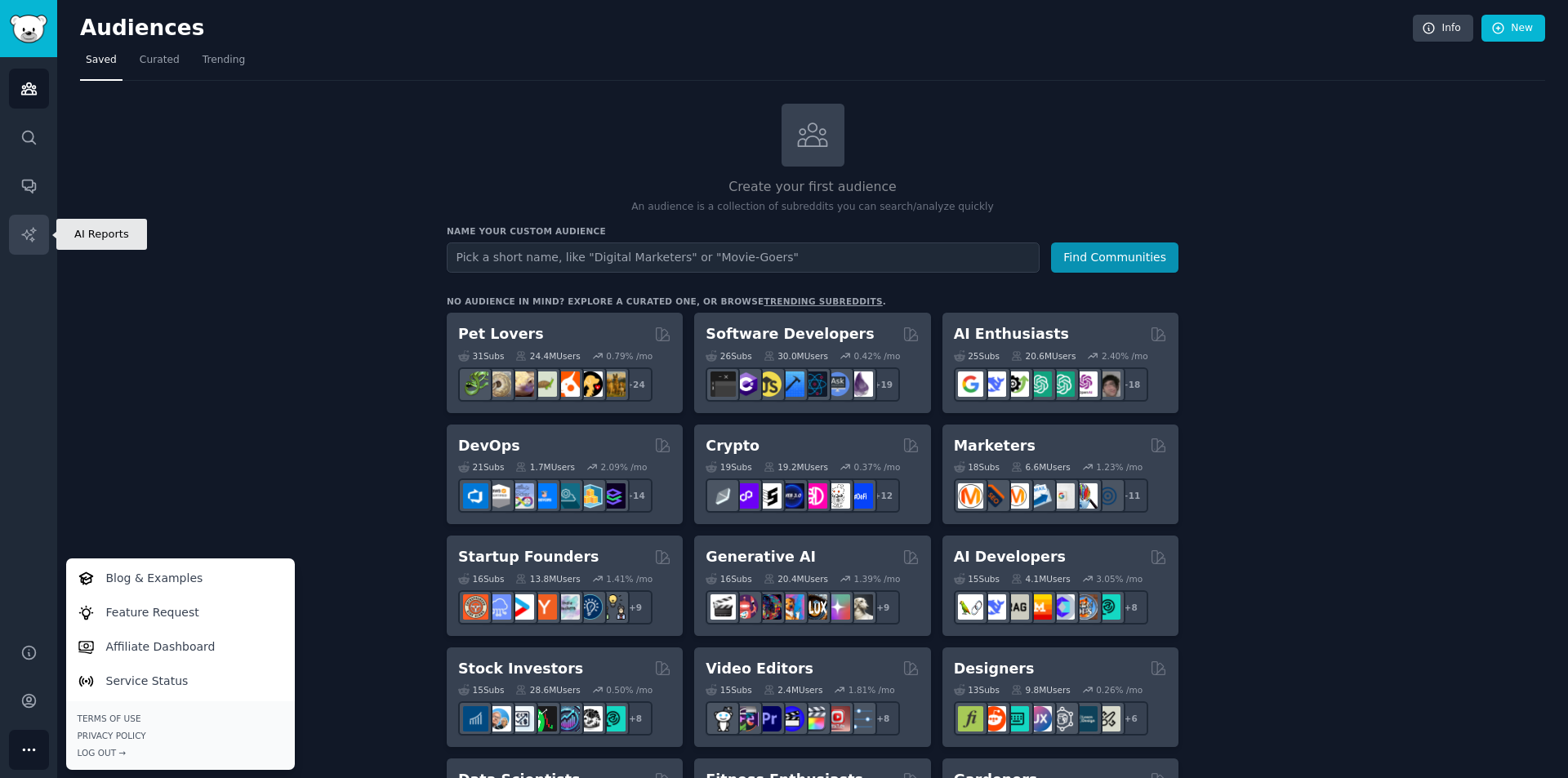
click at [31, 229] on icon "Sidebar" at bounding box center [27, 234] width 14 height 14
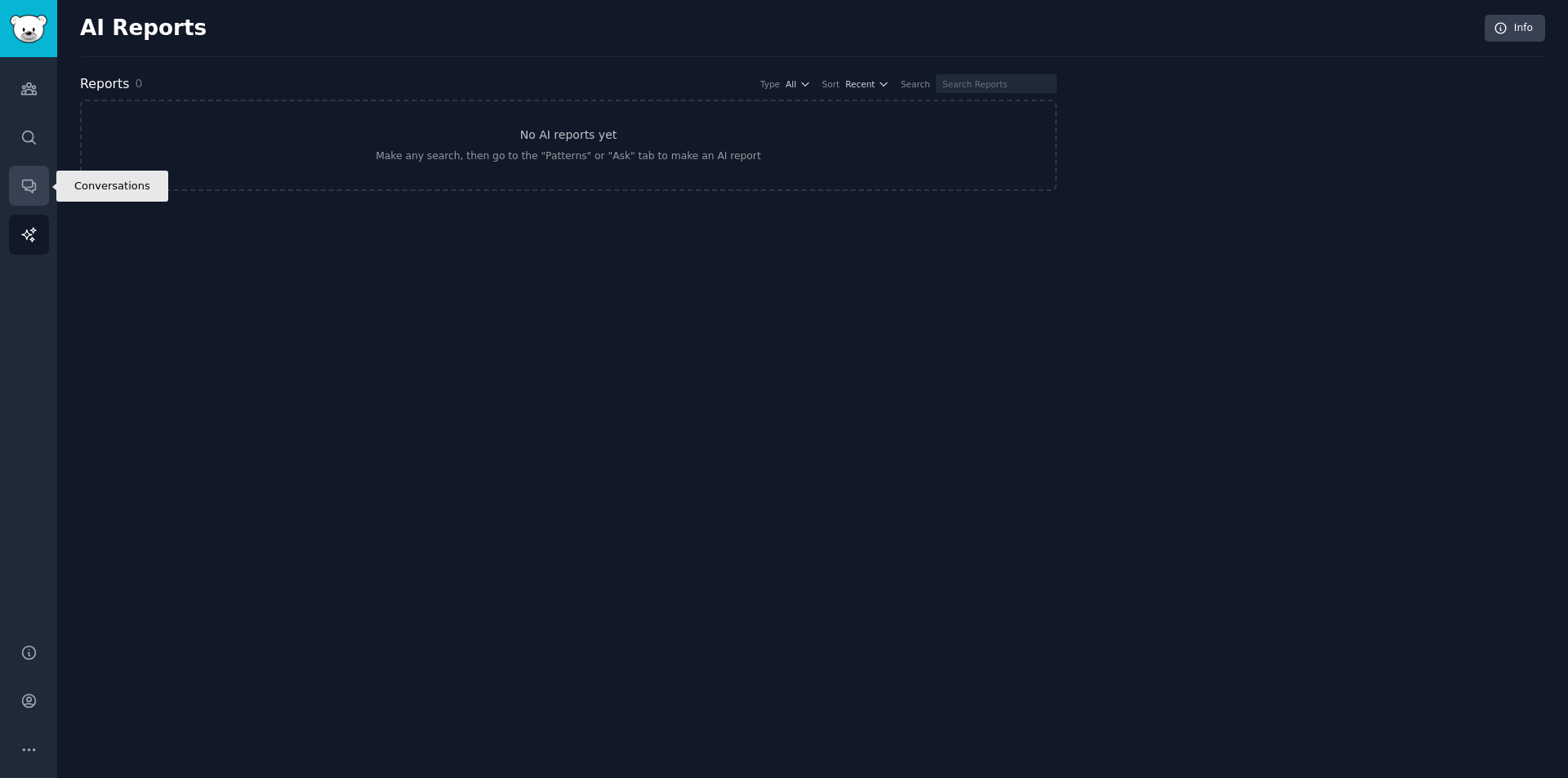
click at [28, 190] on icon "Sidebar" at bounding box center [28, 187] width 13 height 13
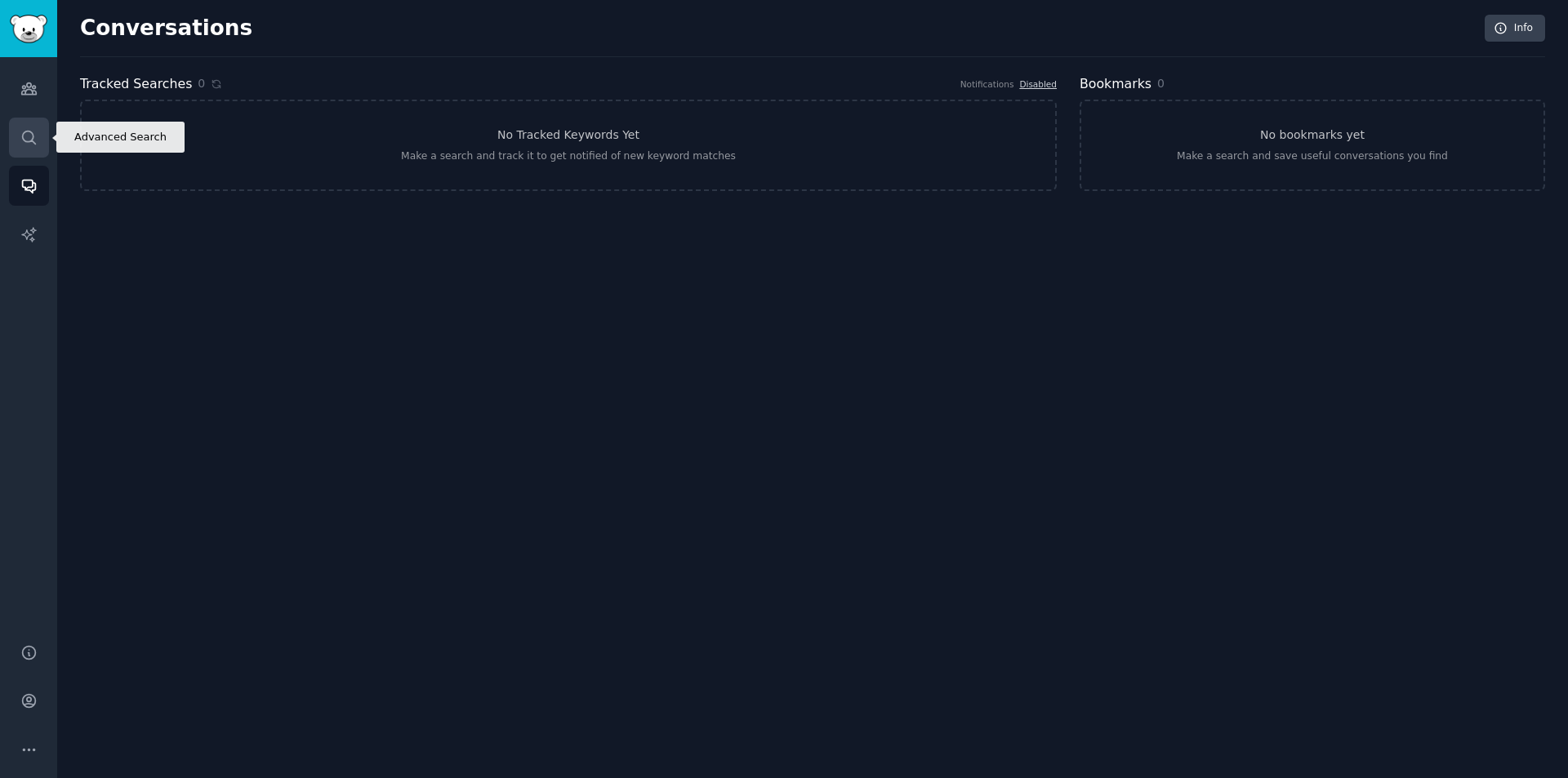
click at [40, 136] on link "Search" at bounding box center [29, 138] width 40 height 40
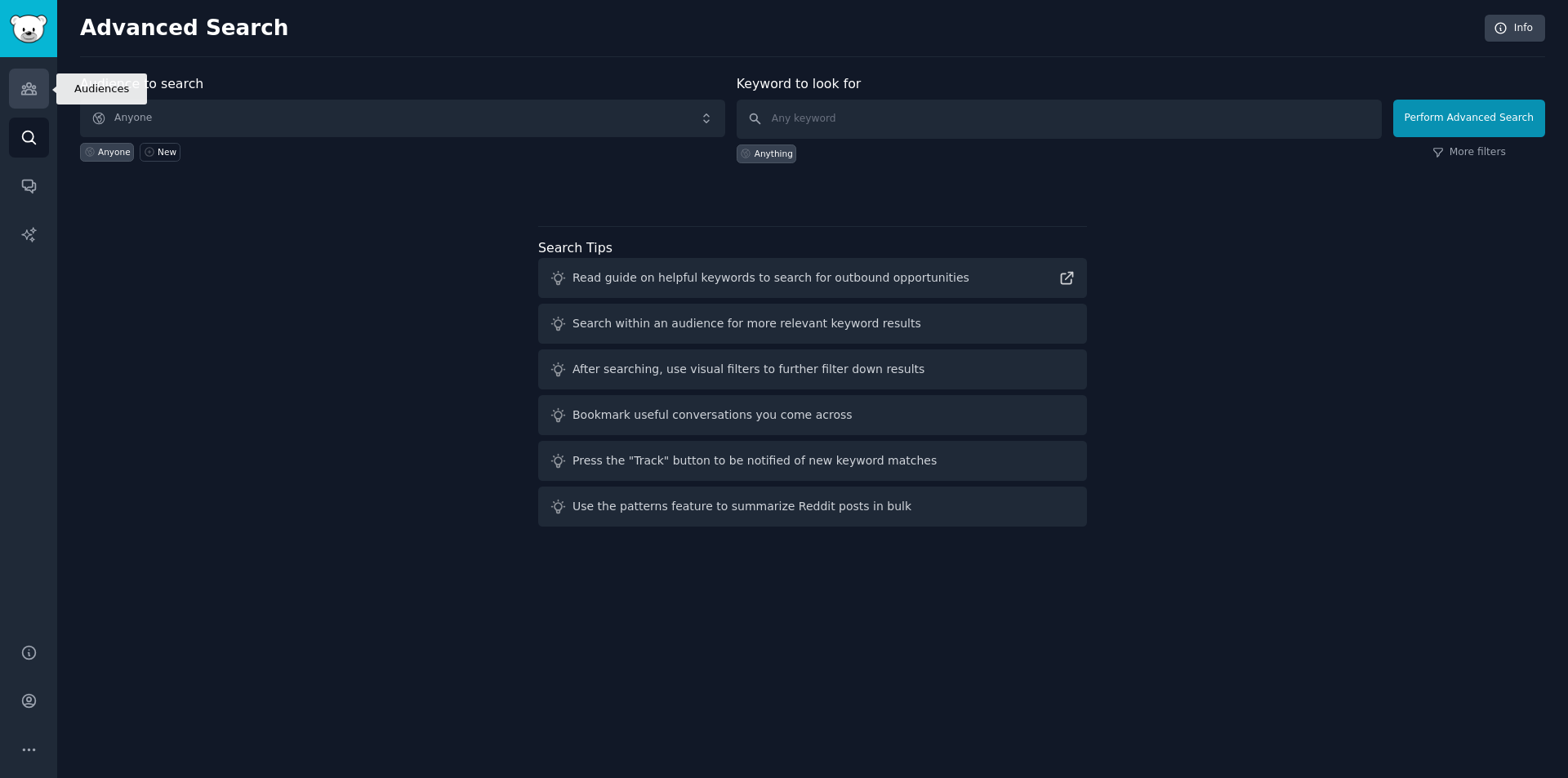
click at [43, 106] on link "Audiences" at bounding box center [29, 89] width 40 height 40
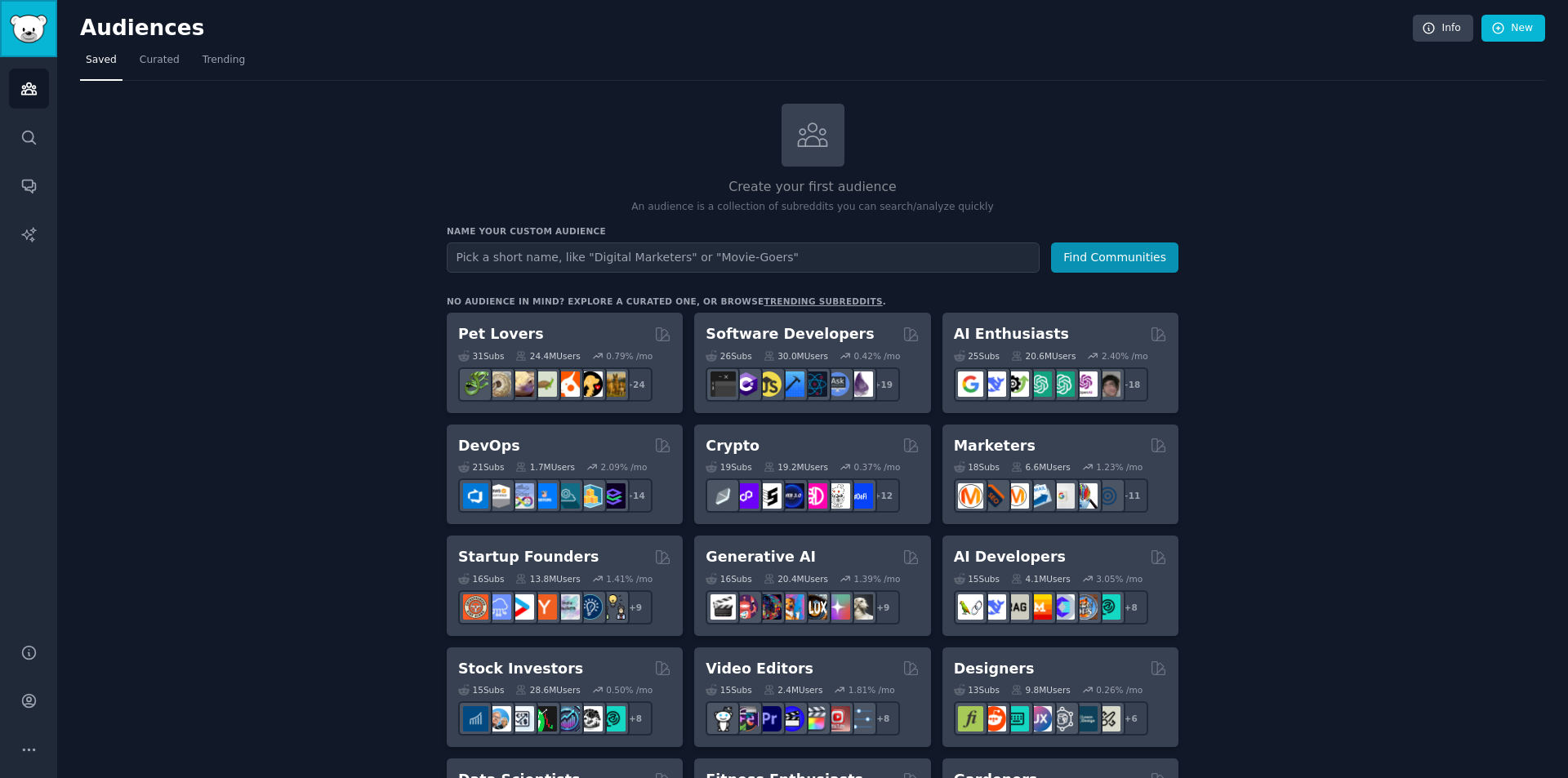
click at [45, 13] on link "Sidebar" at bounding box center [28, 28] width 57 height 57
